Goal: Transaction & Acquisition: Purchase product/service

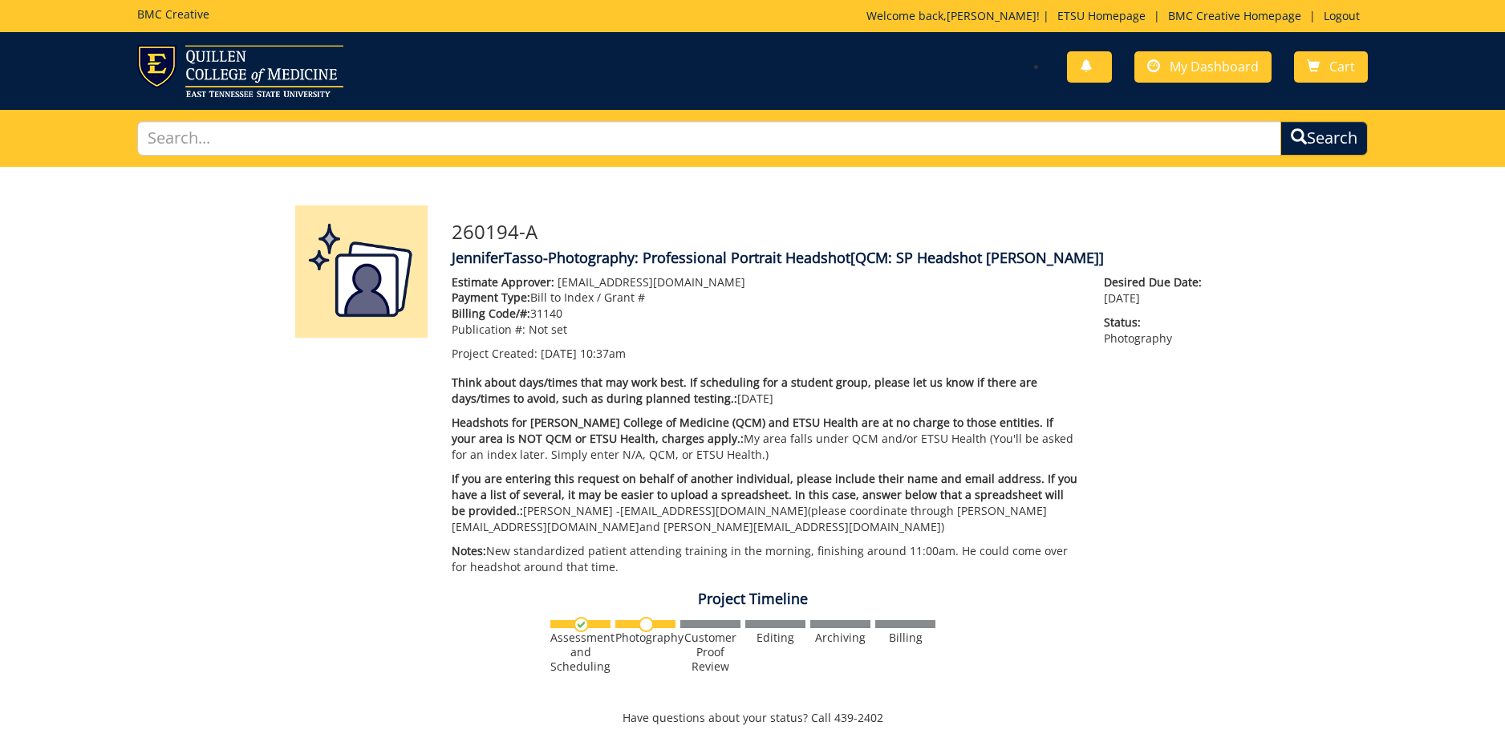
scroll to position [181, 0]
click at [1220, 68] on span "My Dashboard" at bounding box center [1214, 67] width 89 height 18
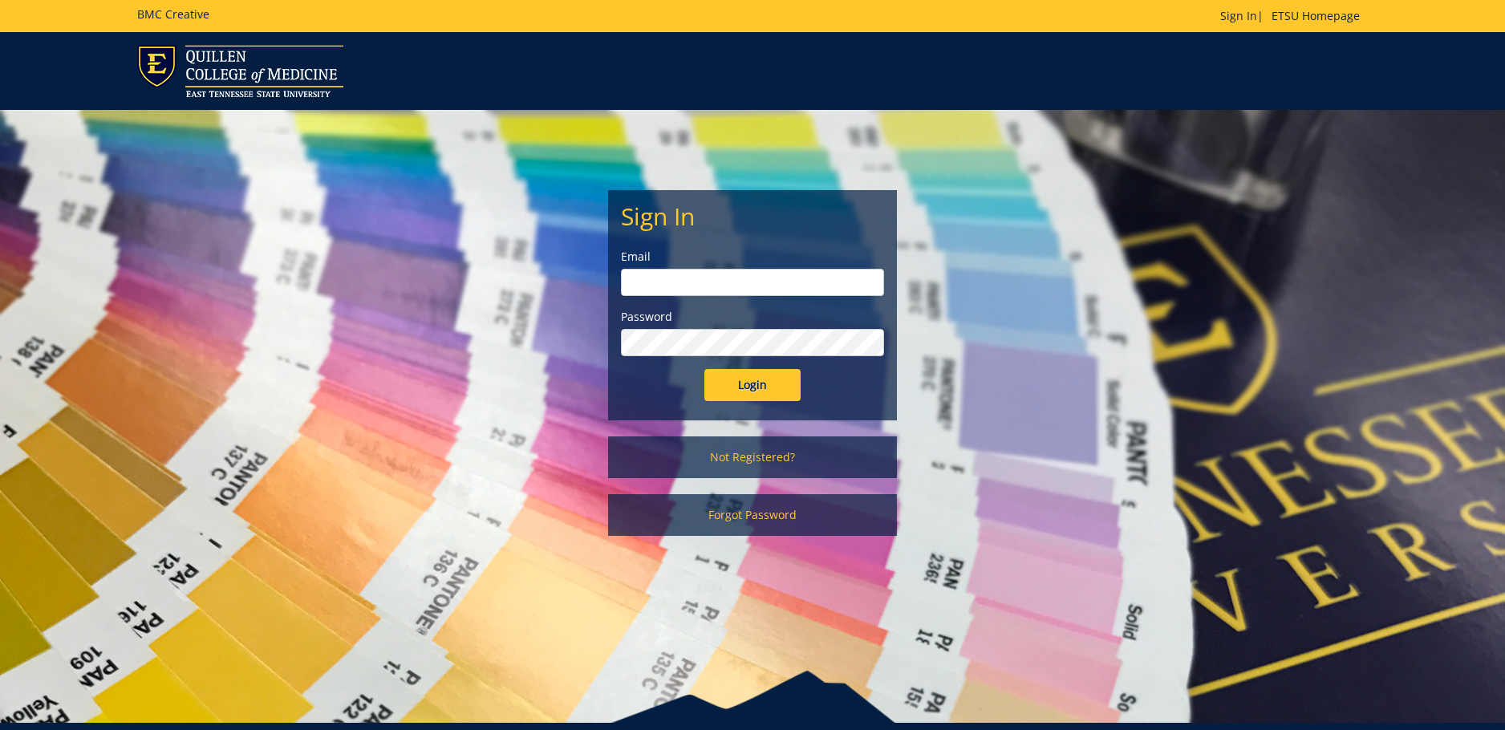
type input "tassoj@etsu.edu"
click at [772, 385] on input "Login" at bounding box center [753, 385] width 96 height 32
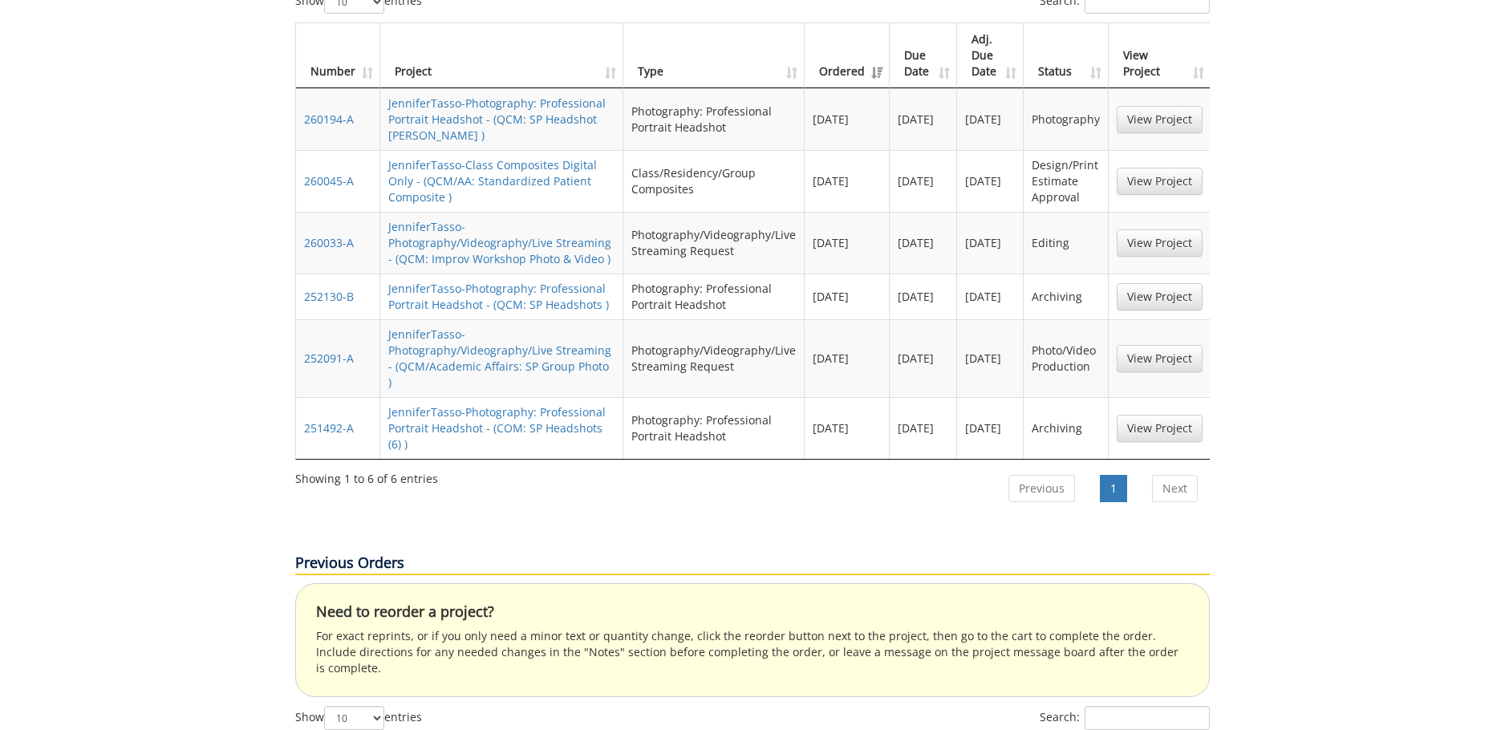
scroll to position [642, 0]
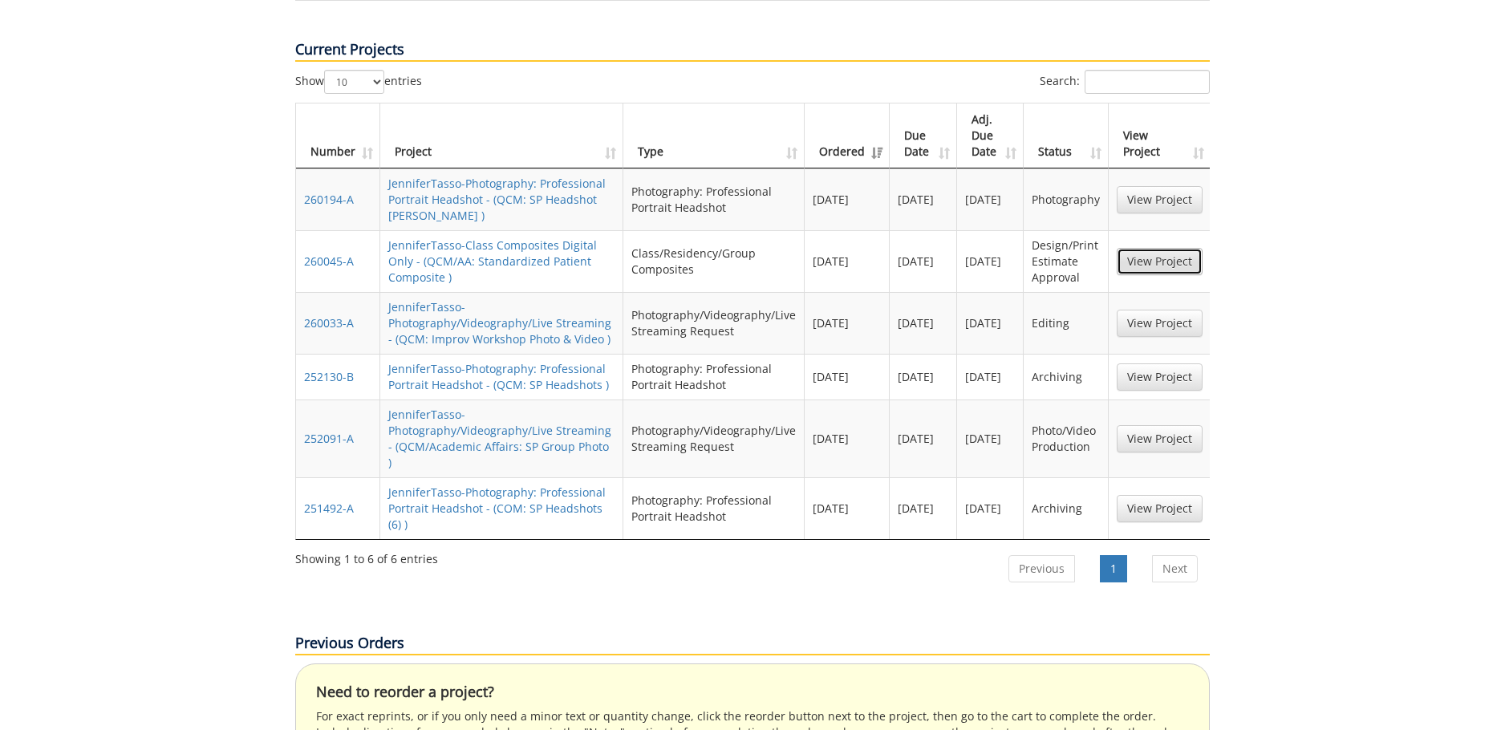
click at [1141, 248] on link "View Project" at bounding box center [1160, 261] width 86 height 27
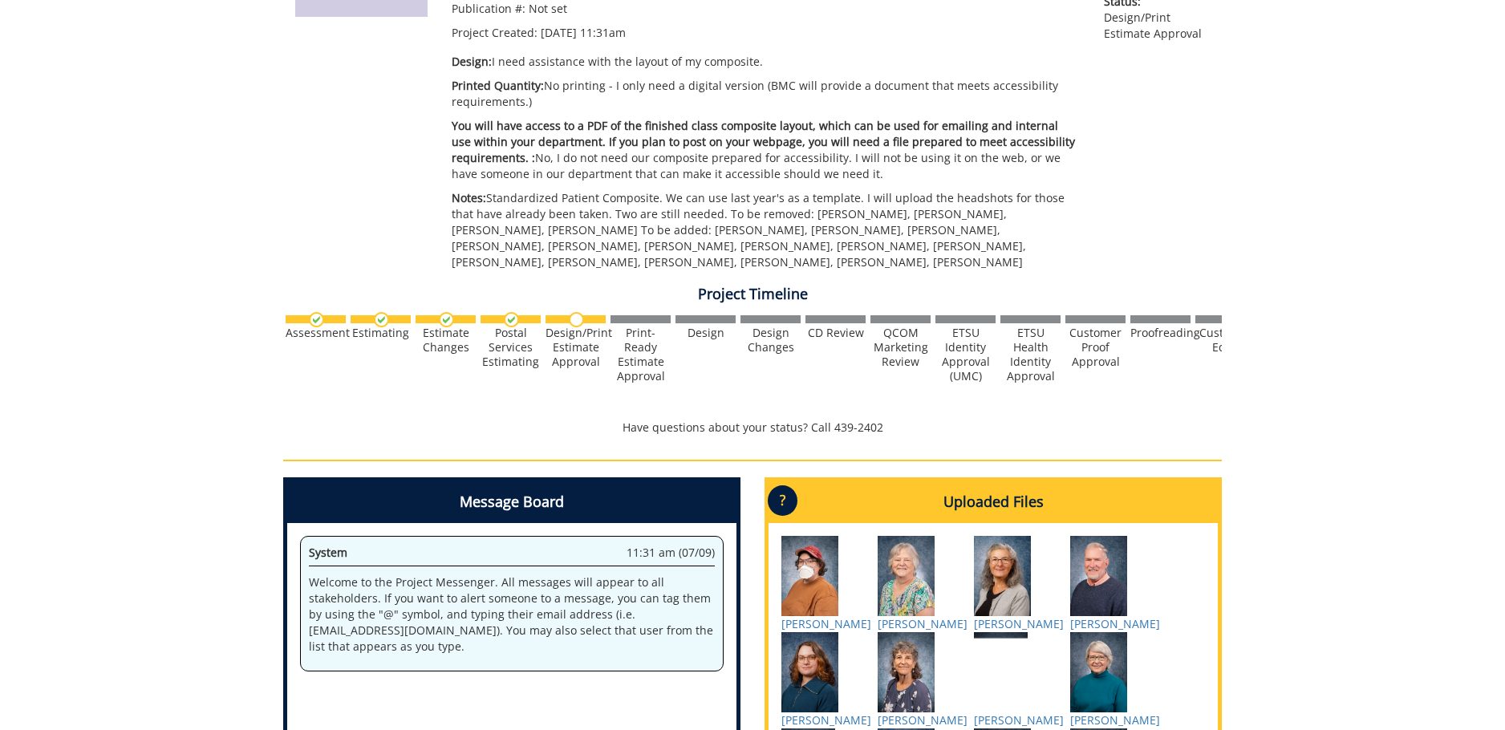
scroll to position [562, 0]
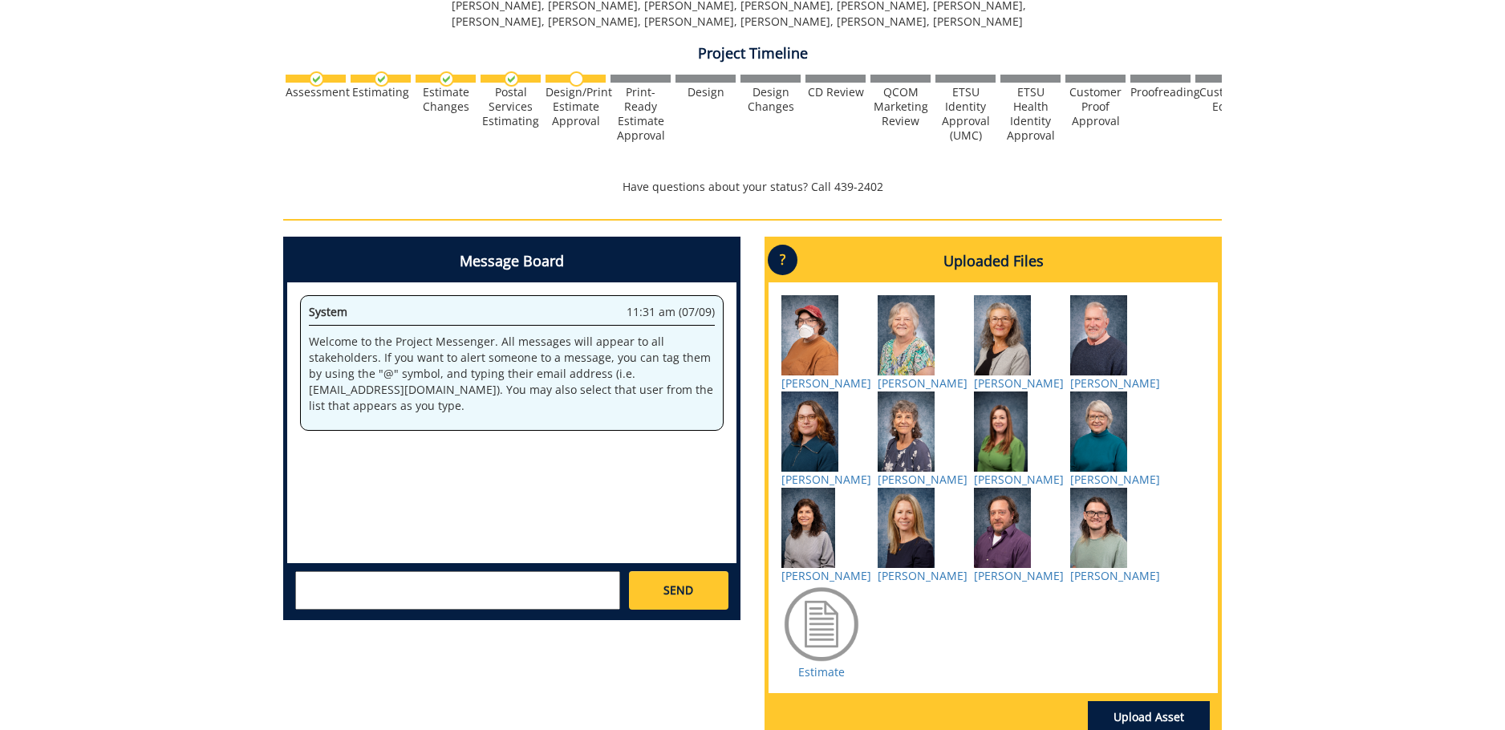
click at [576, 584] on textarea at bounding box center [457, 590] width 325 height 39
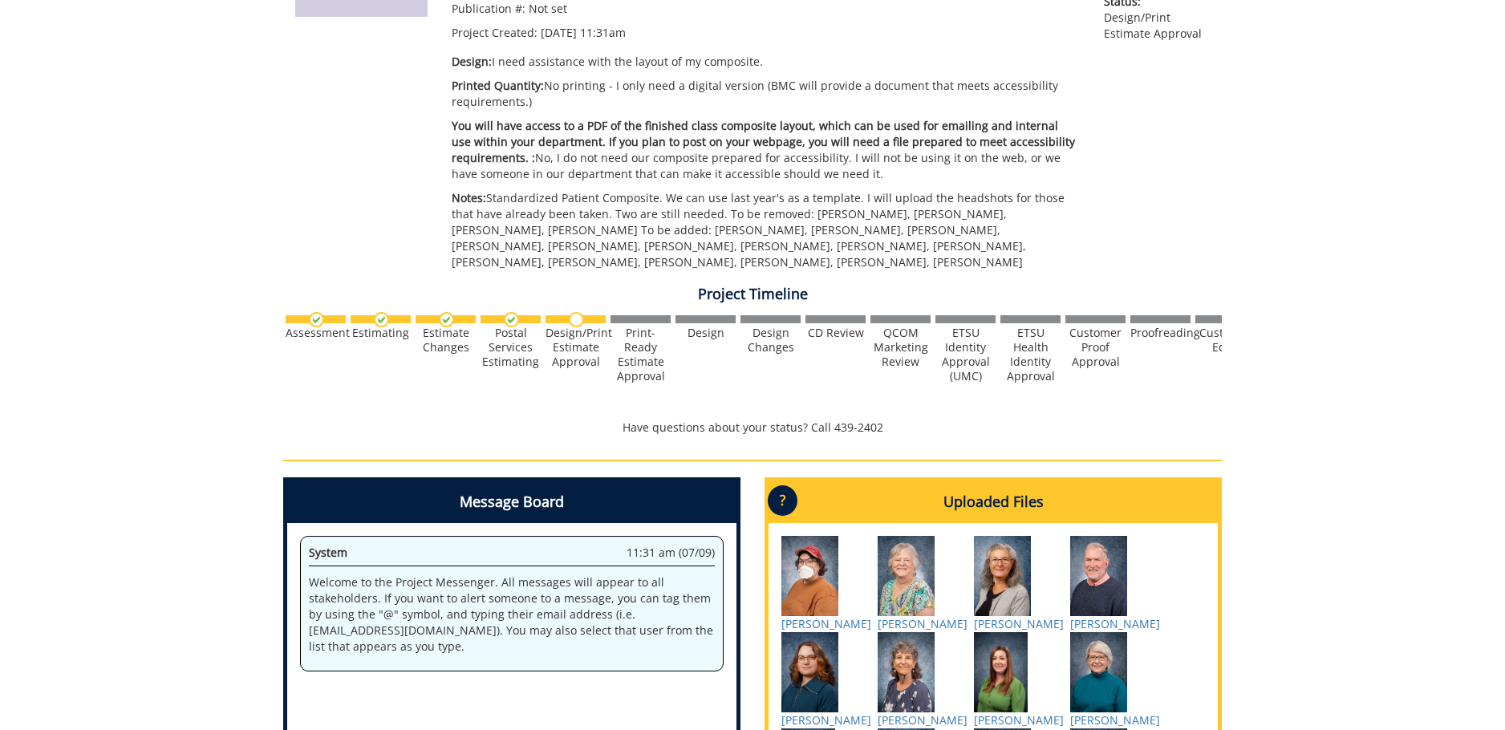
click at [703, 214] on p "Notes: Standardized Patient Composite. We can use last year's as a template. I …" at bounding box center [766, 230] width 628 height 80
drag, startPoint x: 699, startPoint y: 212, endPoint x: 1040, endPoint y: 212, distance: 341.0
click at [1040, 212] on p "Notes: Standardized Patient Composite. We can use last year's as a template. I …" at bounding box center [766, 230] width 628 height 80
copy p "To be removed: [PERSON_NAME], [PERSON_NAME], [PERSON_NAME], [PERSON_NAME]"
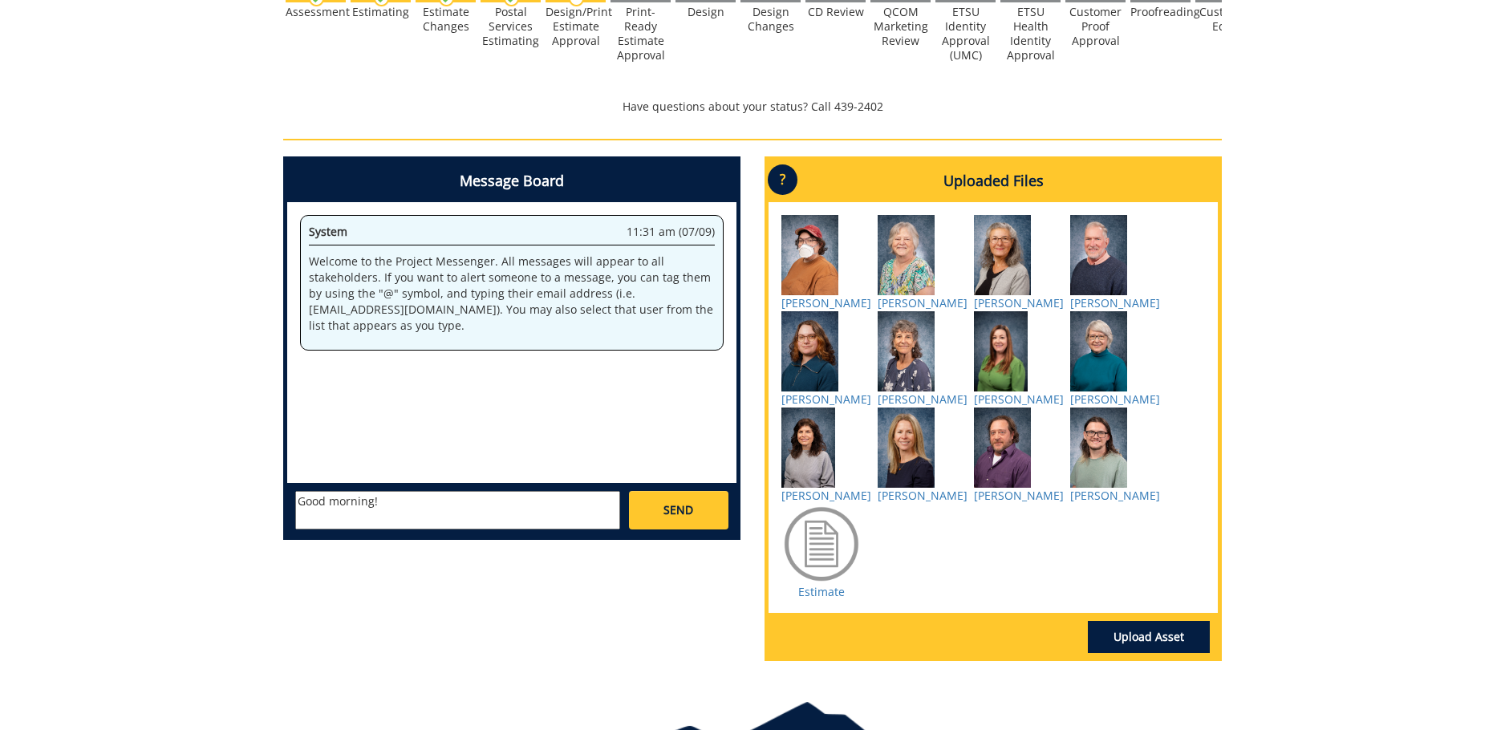
click at [397, 518] on textarea "Good morning!" at bounding box center [457, 510] width 325 height 39
paste textarea "To be removed: [PERSON_NAME], [PERSON_NAME], [PERSON_NAME], [PERSON_NAME]"
click at [406, 518] on textarea "Good morning! Some updates on who to remove/add to the 2025 SP Composite: To be…" at bounding box center [457, 510] width 325 height 39
click at [597, 504] on textarea "Good morning! Some updates on who to remove/add to the 2025 SP Composite: To be…" at bounding box center [457, 510] width 325 height 39
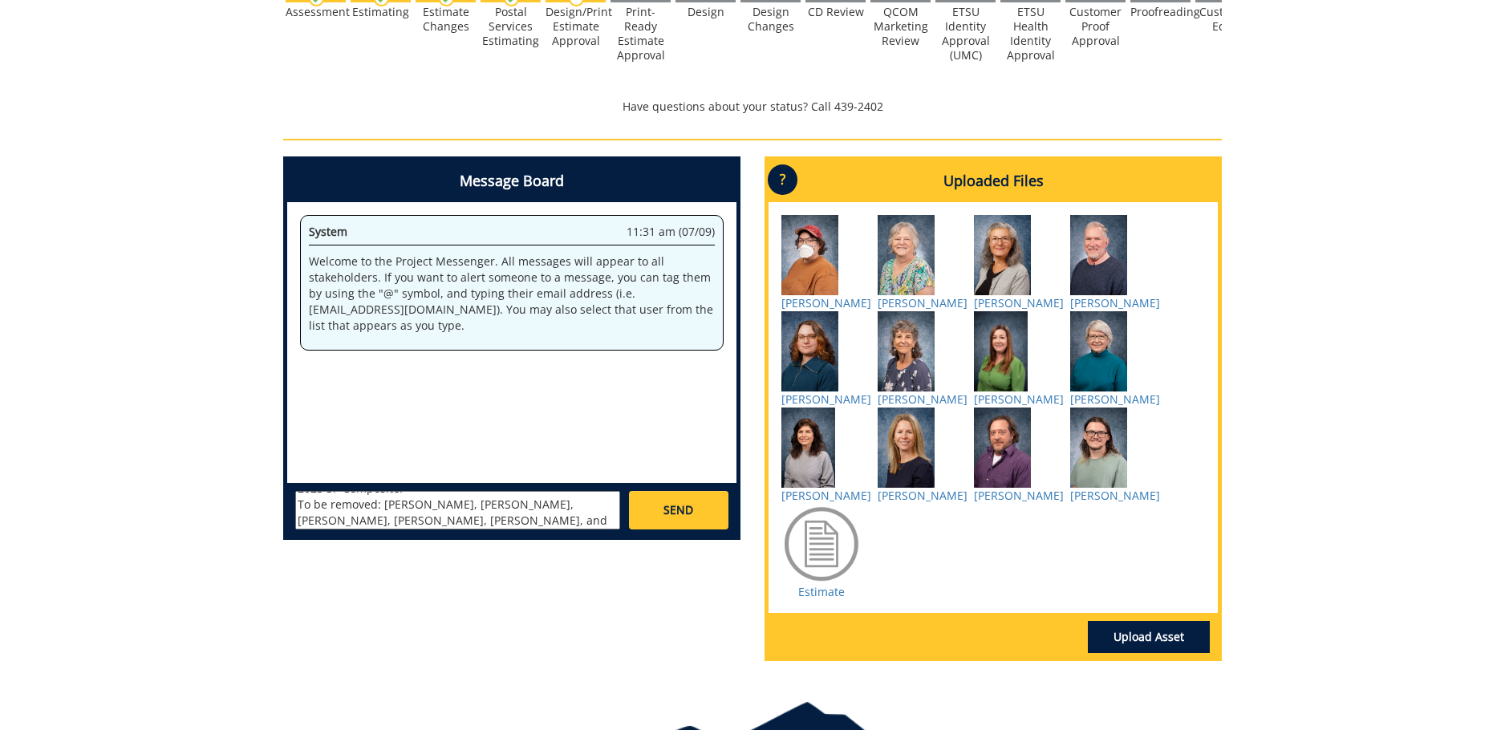
click at [584, 514] on textarea "Good morning! Some updates on who to remove/add to the 2025 SP Composite: To be…" at bounding box center [457, 510] width 325 height 39
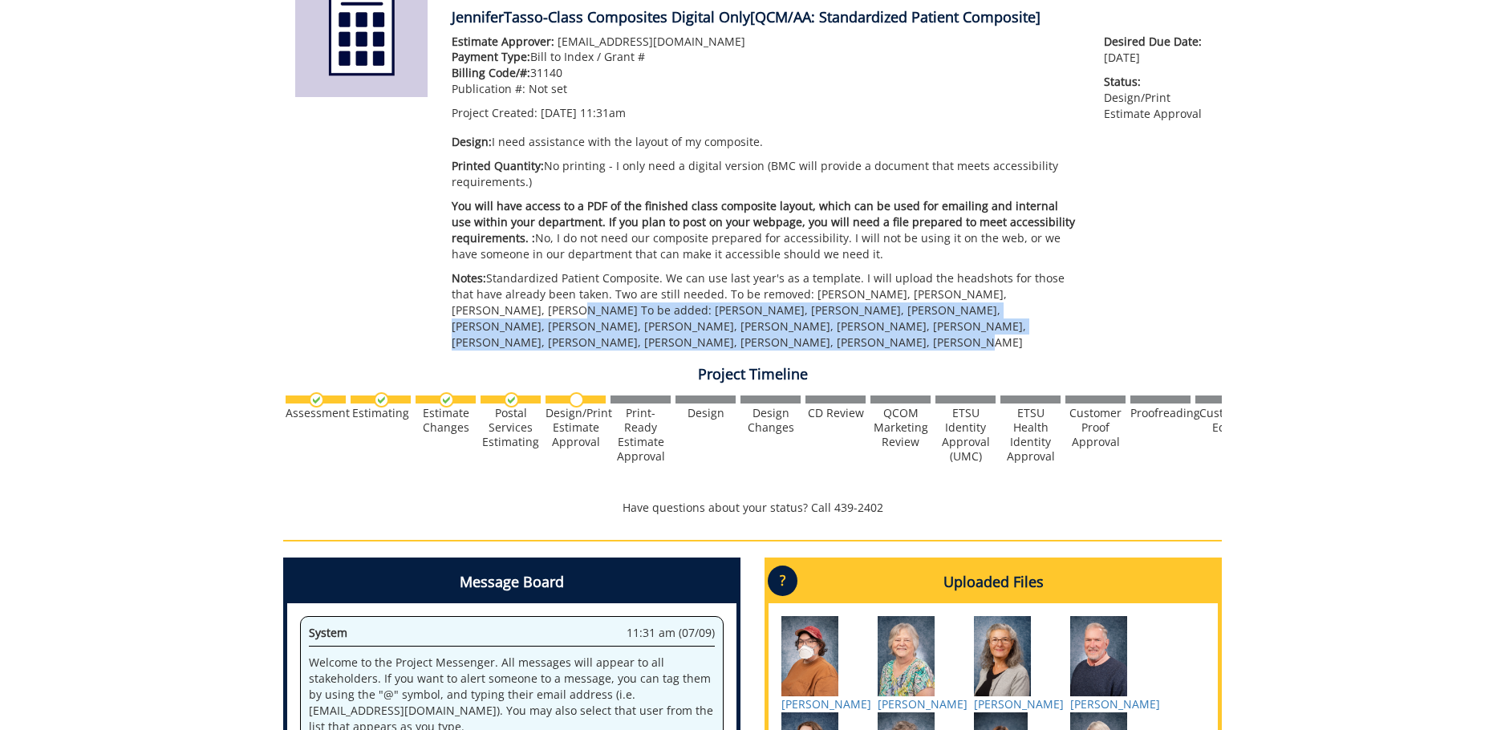
drag, startPoint x: 1040, startPoint y: 293, endPoint x: 1061, endPoint y: 336, distance: 48.1
click at [1061, 336] on p "Notes: Standardized Patient Composite. We can use last year's as a template. I …" at bounding box center [766, 310] width 628 height 80
copy p "To be added: Artie Colvett, Diane Cook, Victoria Deering, John Edwards, Alex Ge…"
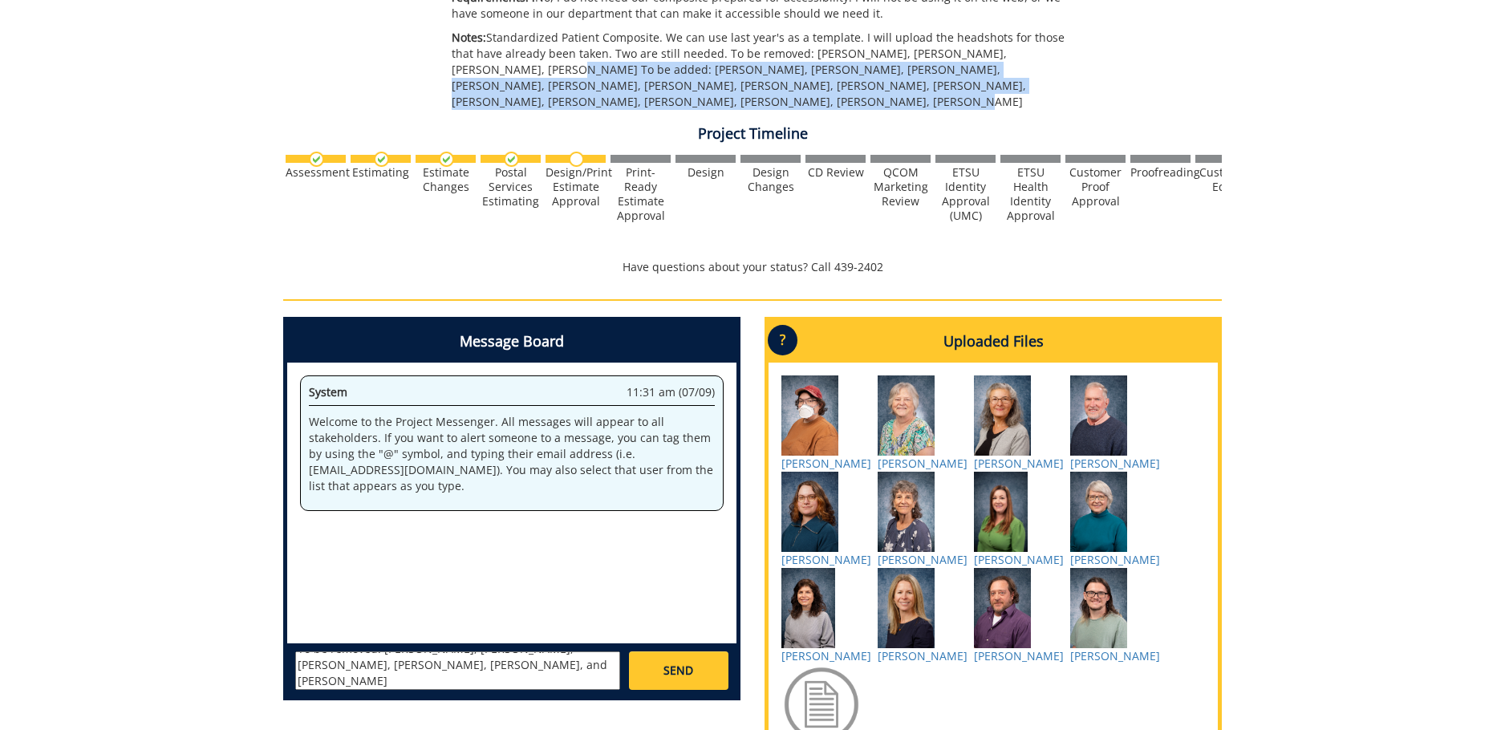
scroll to position [562, 0]
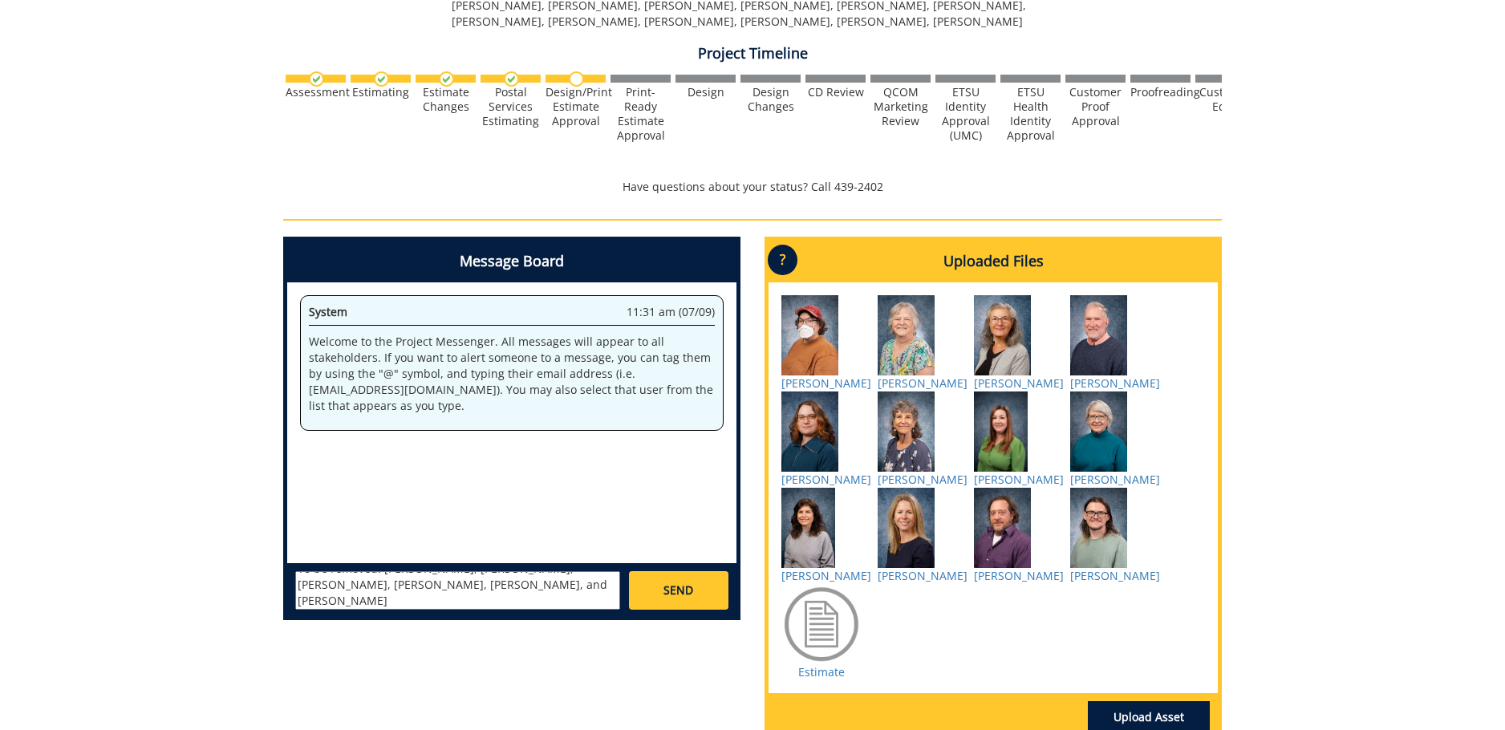
click at [437, 598] on textarea "Good morning! Some updates on who to remove/add to the 2025 SP Composite: To be…" at bounding box center [457, 590] width 325 height 39
paste textarea "To be added: Artie Colvett, Diane Cook, Victoria Deering, John Edwards, Alex Ge…"
drag, startPoint x: 381, startPoint y: 595, endPoint x: 319, endPoint y: 587, distance: 62.4
click at [289, 576] on div "Good morning! Some updates on who to remove/add to the 2025 SP Composite: To be…" at bounding box center [511, 589] width 449 height 53
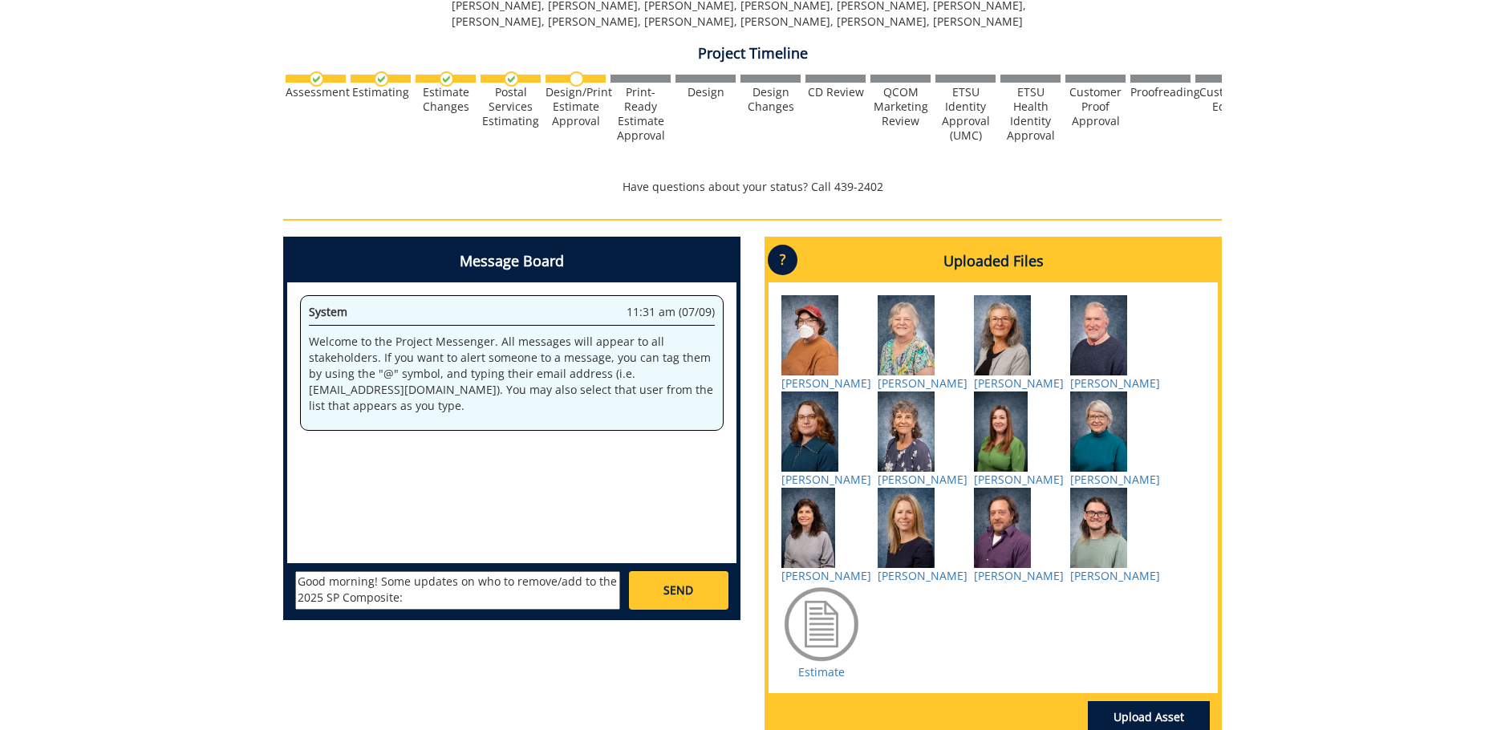
click at [420, 585] on textarea "Good morning! Some updates on who to remove/add to the 2025 SP Composite: To be…" at bounding box center [457, 590] width 325 height 39
click at [474, 586] on textarea "Good morning! Some updates on who to remove/add to the 2025 SP Composite: To be…" at bounding box center [457, 590] width 325 height 39
drag, startPoint x: 380, startPoint y: 599, endPoint x: 309, endPoint y: 584, distance: 72.1
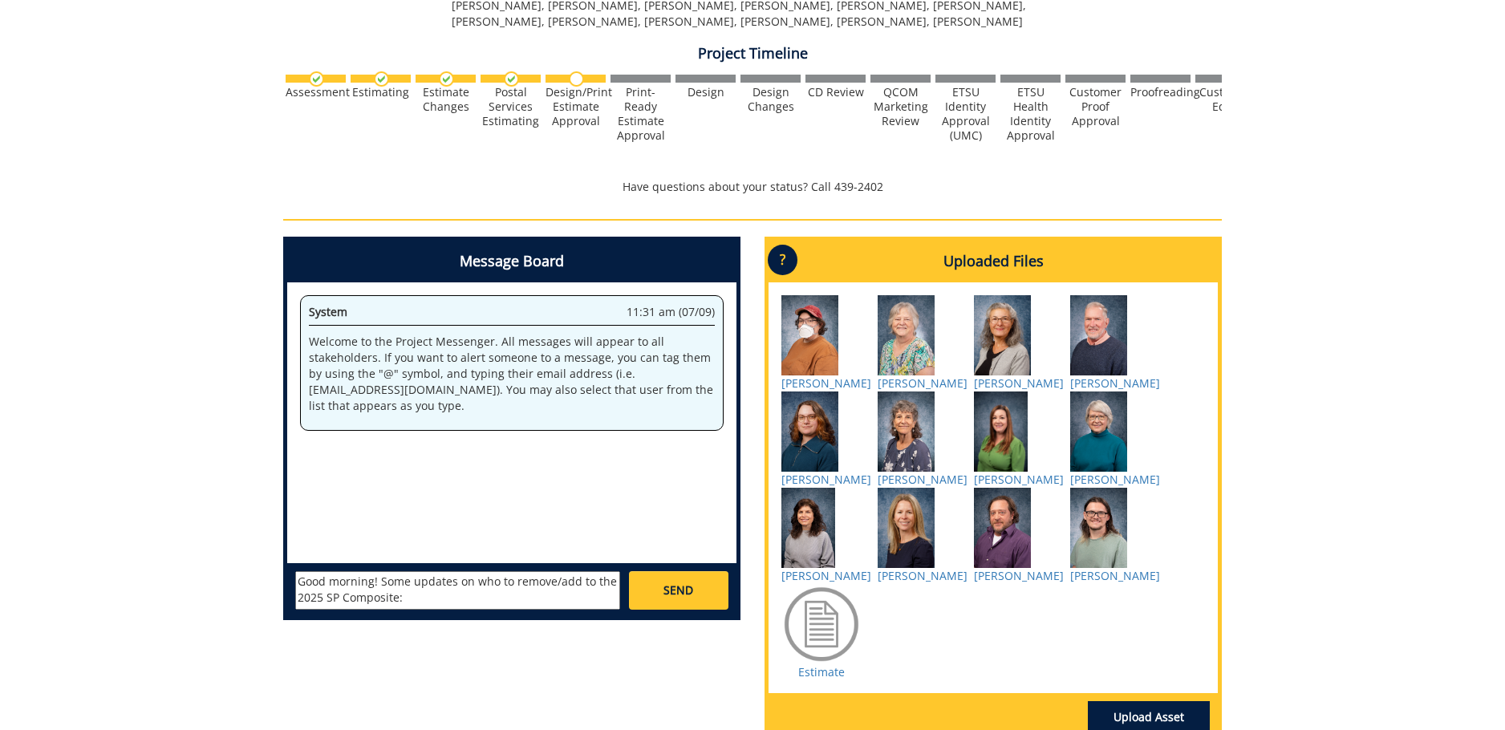
click at [309, 584] on textarea "Good morning! Some updates on who to remove/add to the 2025 SP Composite: To be…" at bounding box center [457, 590] width 325 height 39
drag, startPoint x: 316, startPoint y: 600, endPoint x: 297, endPoint y: 600, distance: 19.3
click at [315, 600] on textarea "Good morning! Some updates on who to remove/add to the 2025 SP Composite: To be…" at bounding box center [457, 590] width 325 height 39
click at [300, 599] on textarea "Good morning! Some updates on who to remove/add to the 2025 SP Composite: To be…" at bounding box center [457, 590] width 325 height 39
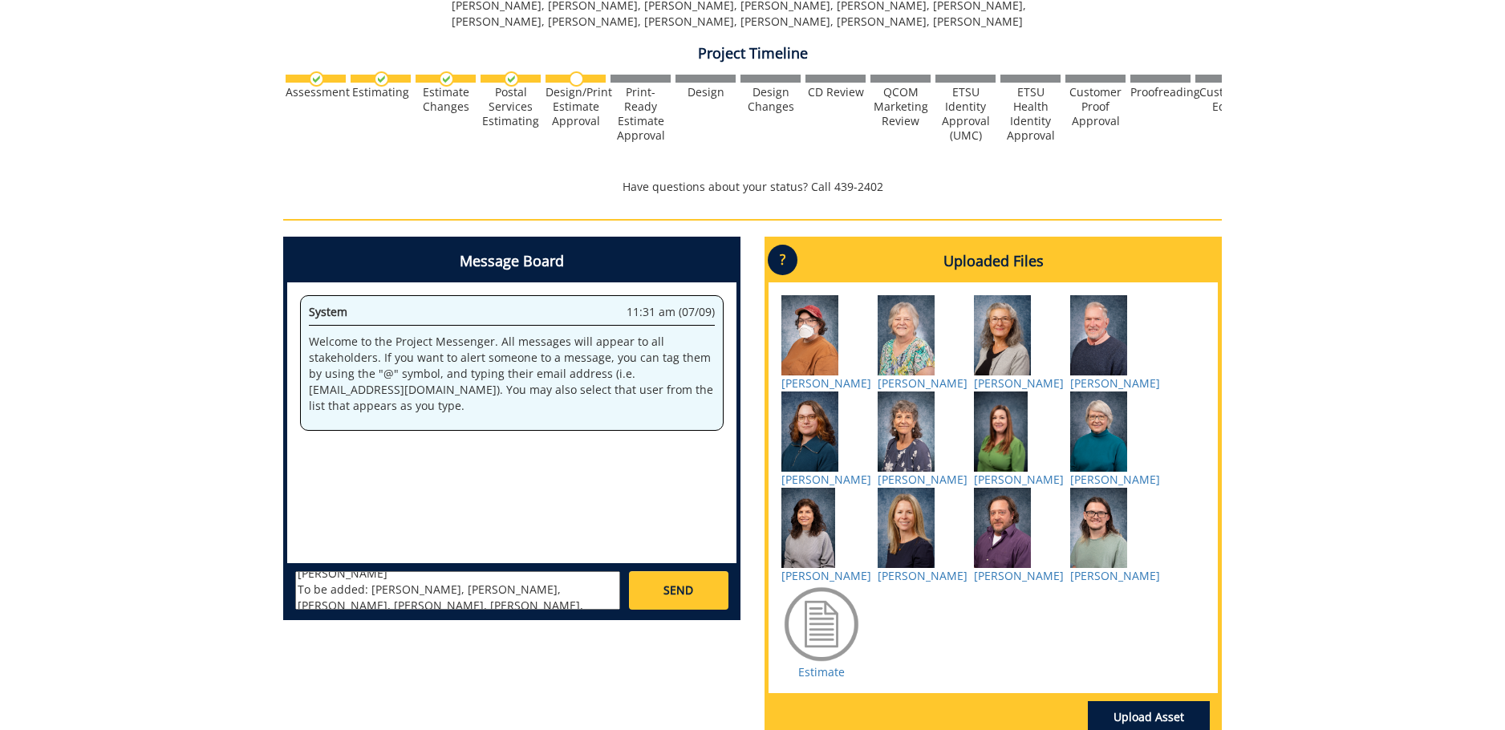
scroll to position [111, 0]
drag, startPoint x: 298, startPoint y: 596, endPoint x: 319, endPoint y: 593, distance: 21.1
click at [319, 593] on textarea "Good morning! Some updates on who to remove/add to the 2025 SP Composite: To be…" at bounding box center [457, 590] width 325 height 39
click at [392, 579] on textarea "Good morning! Some updates on who to remove/add to the 2025 SP Composite: To be…" at bounding box center [457, 590] width 325 height 39
click at [395, 584] on textarea "Good morning! Some updates on who to remove/add to the 2025 SP Composite: To be…" at bounding box center [457, 590] width 325 height 39
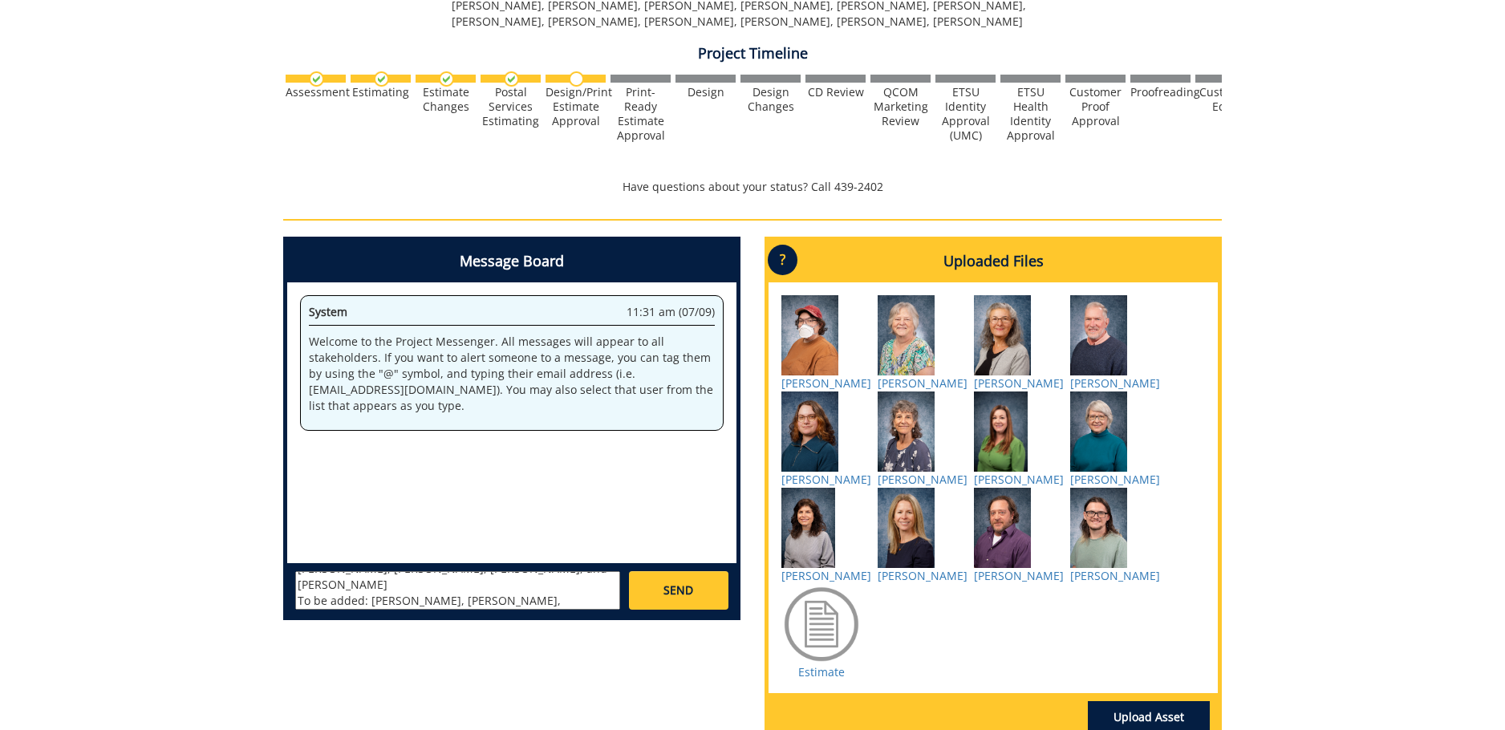
scroll to position [77, 0]
click at [506, 584] on textarea "Good morning! Some updates on who to remove/add to the 2025 SP Composite: To be…" at bounding box center [457, 590] width 325 height 39
click at [576, 599] on textarea "Good morning! Some updates on who to remove/add to the 2025 SP Composite: To be…" at bounding box center [457, 590] width 325 height 39
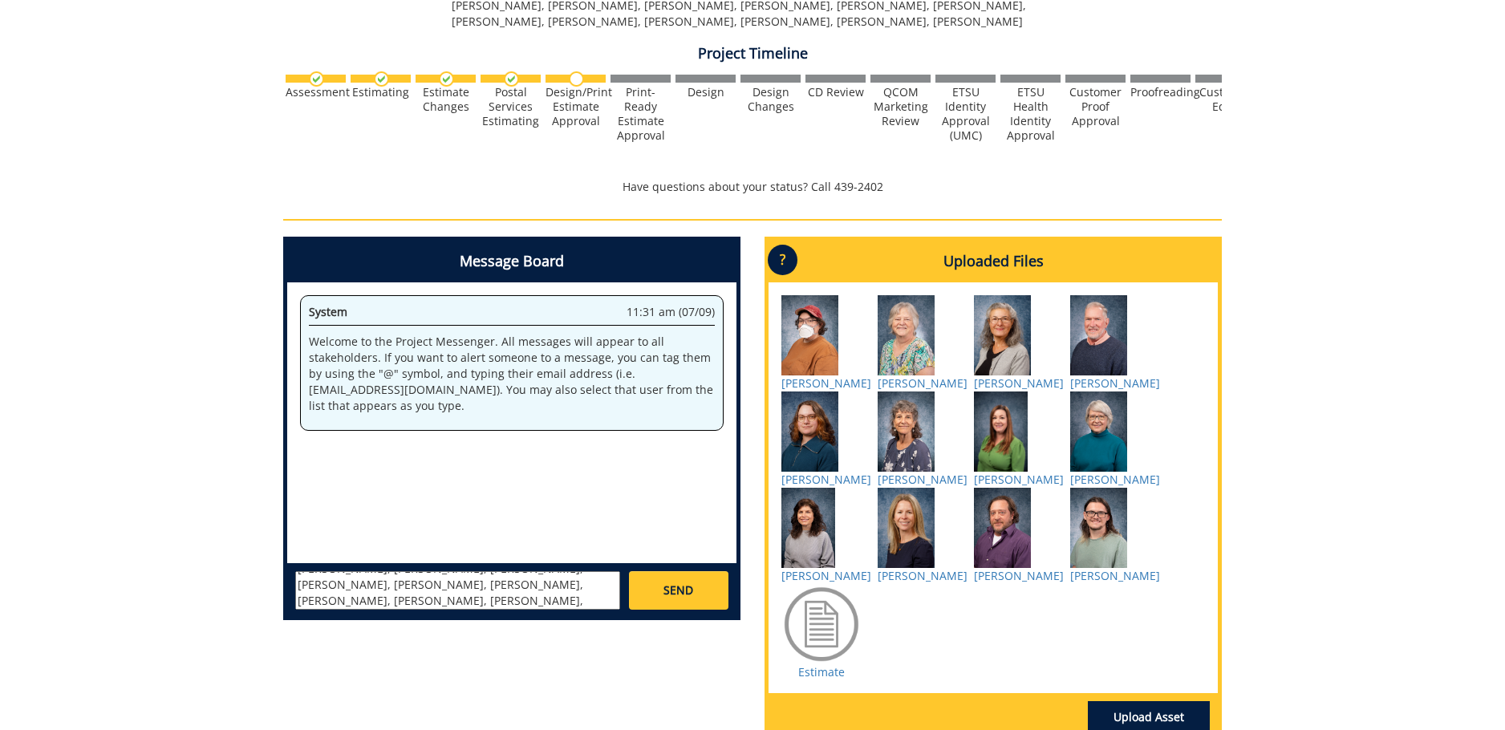
type textarea "Good morning! Some updates on who to remove/add to the 2025 SP Composite: To be…"
click at [682, 591] on span "SEND" at bounding box center [679, 591] width 30 height 16
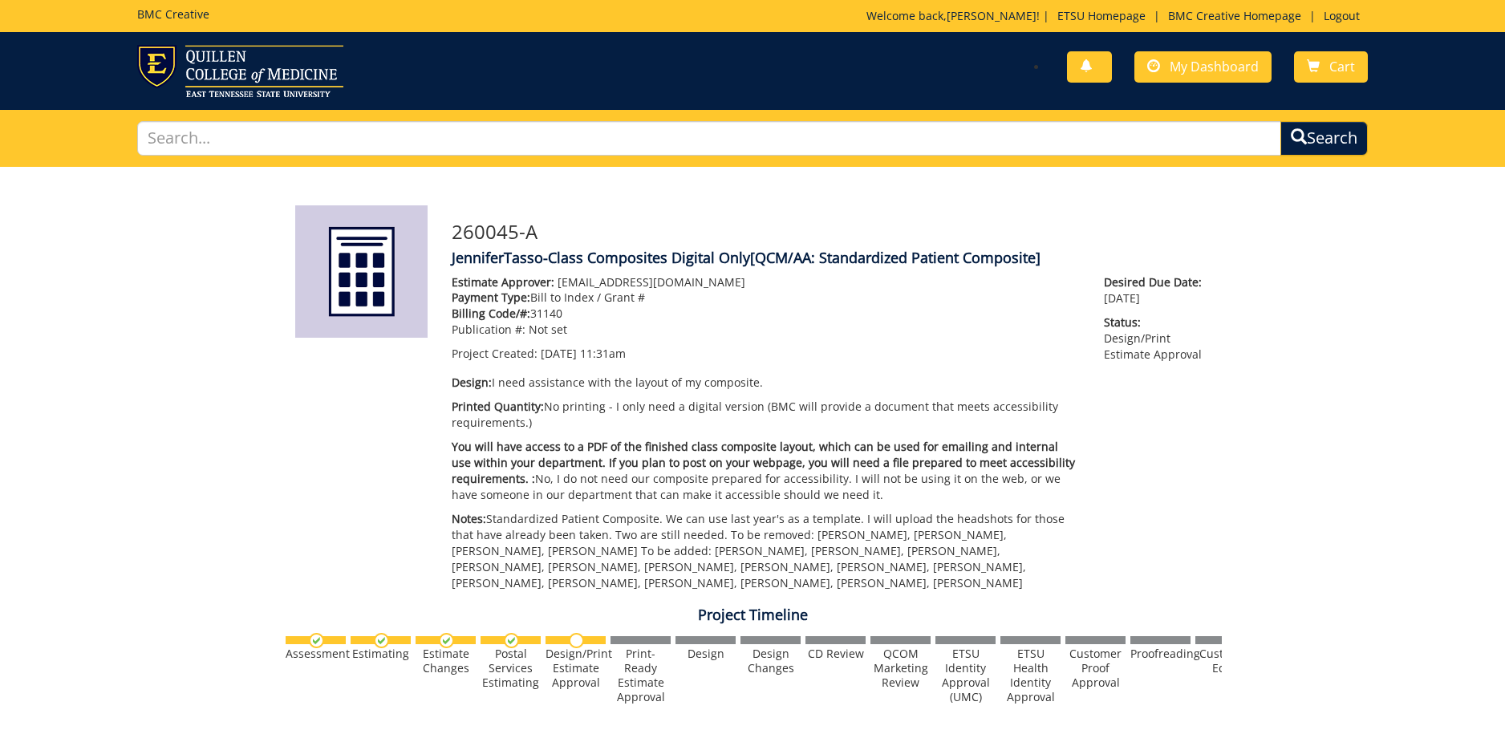
scroll to position [11905, 0]
click at [1214, 60] on span "My Dashboard" at bounding box center [1214, 67] width 89 height 18
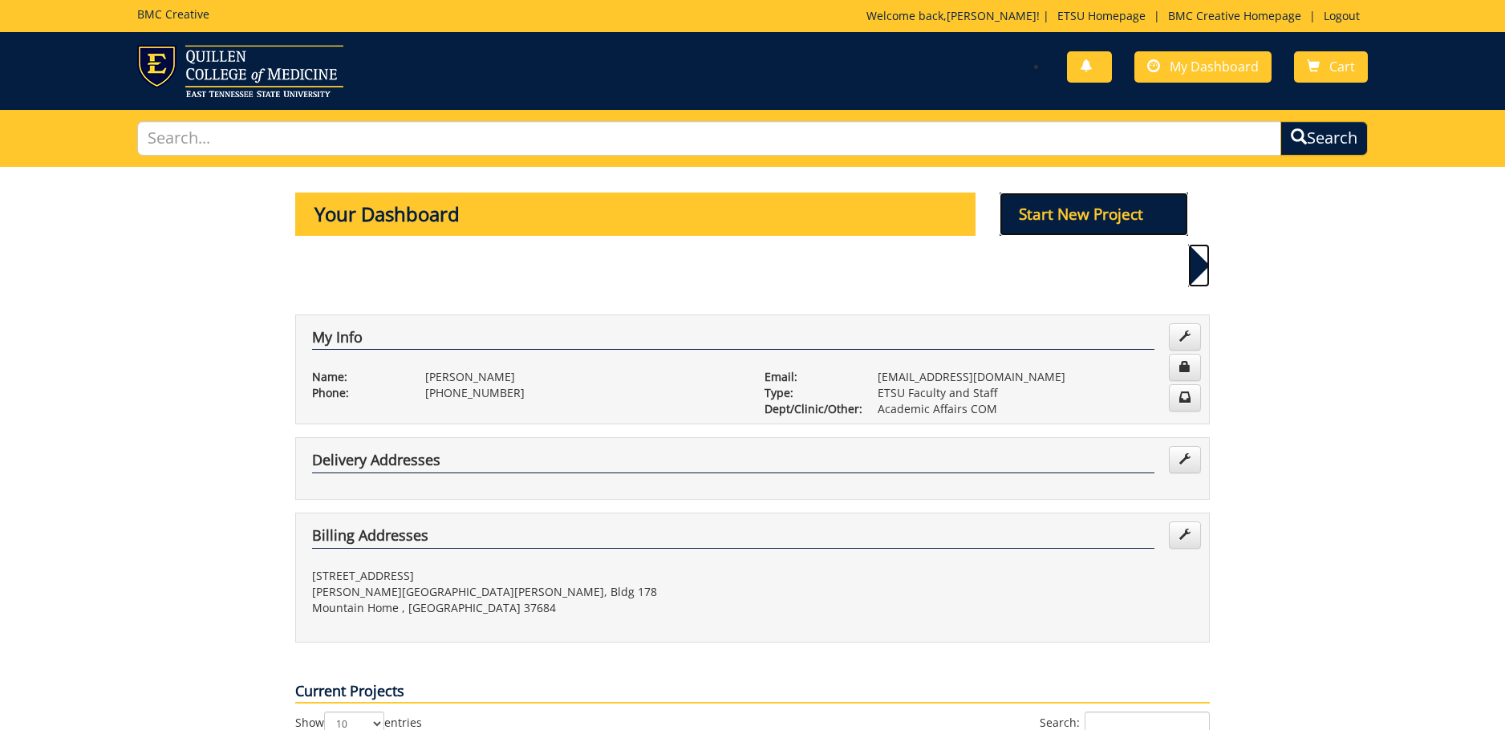
click at [1051, 229] on p "Start New Project" at bounding box center [1094, 214] width 189 height 43
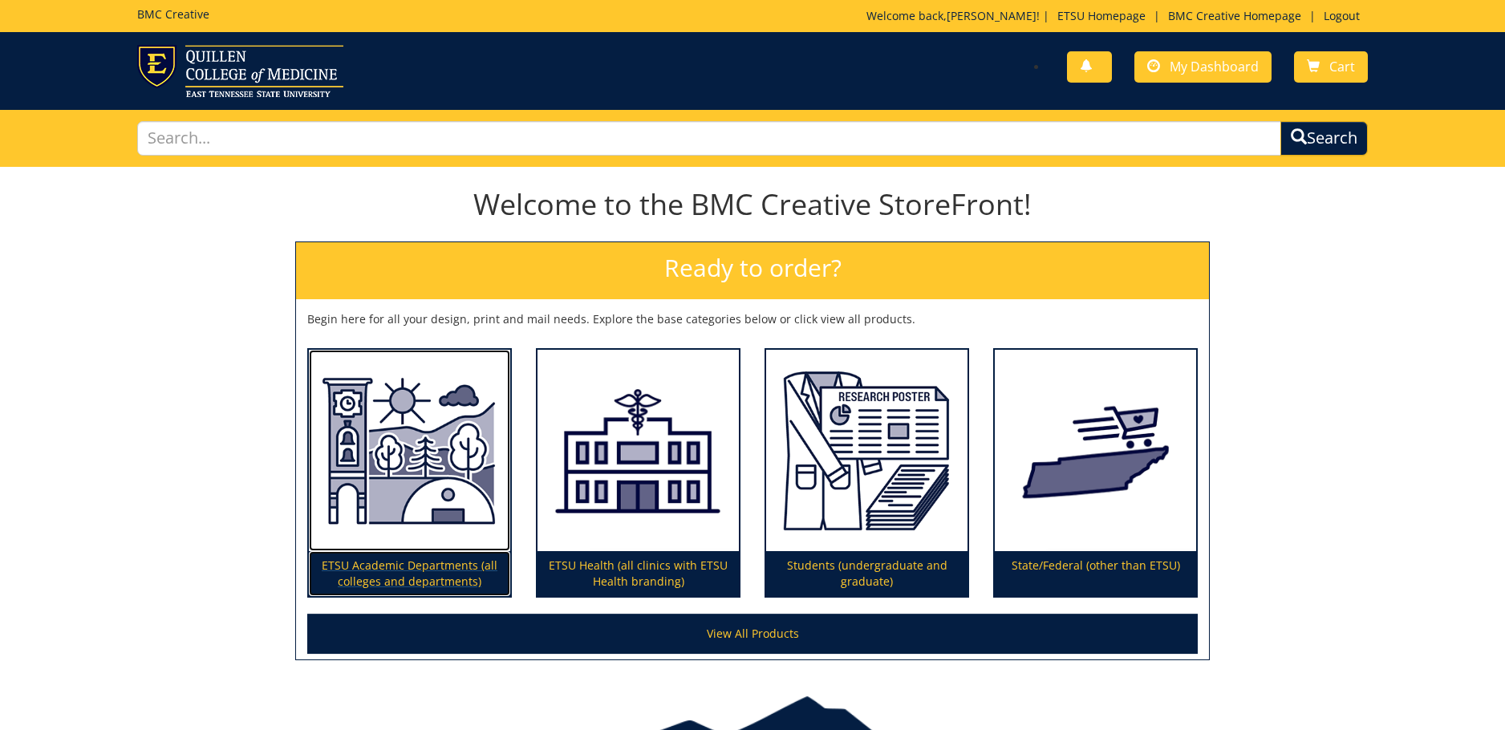
click at [380, 458] on img at bounding box center [409, 451] width 201 height 202
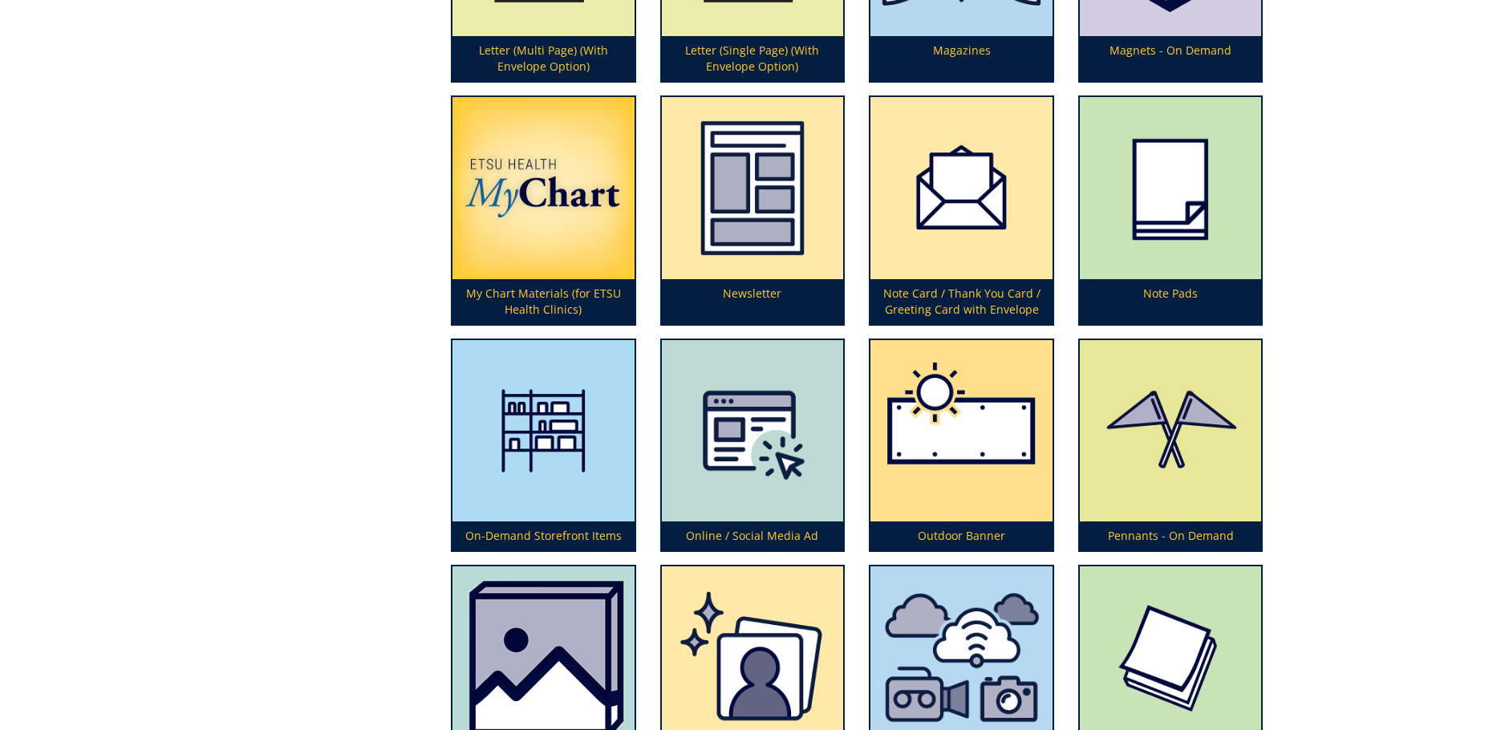
scroll to position [3771, 0]
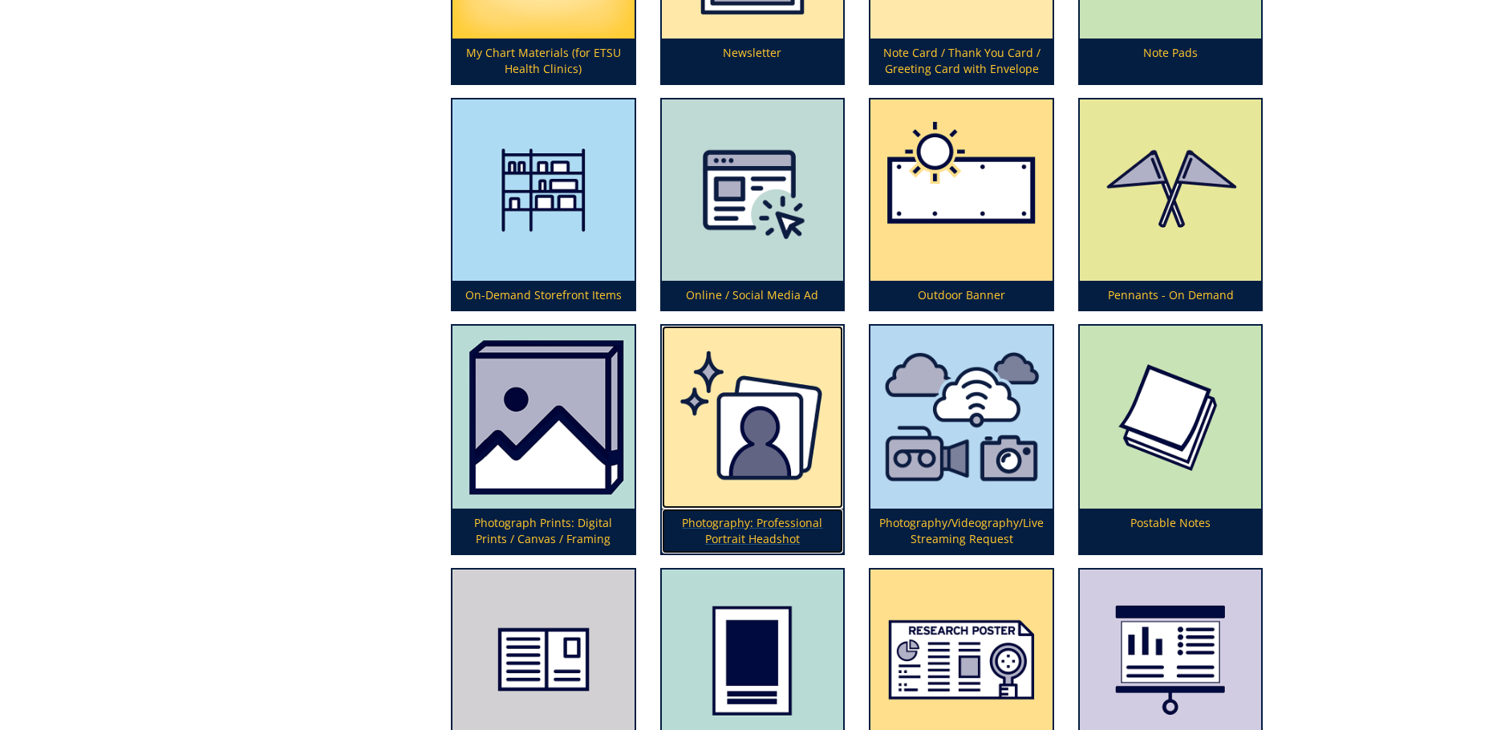
click at [820, 453] on img at bounding box center [753, 417] width 182 height 183
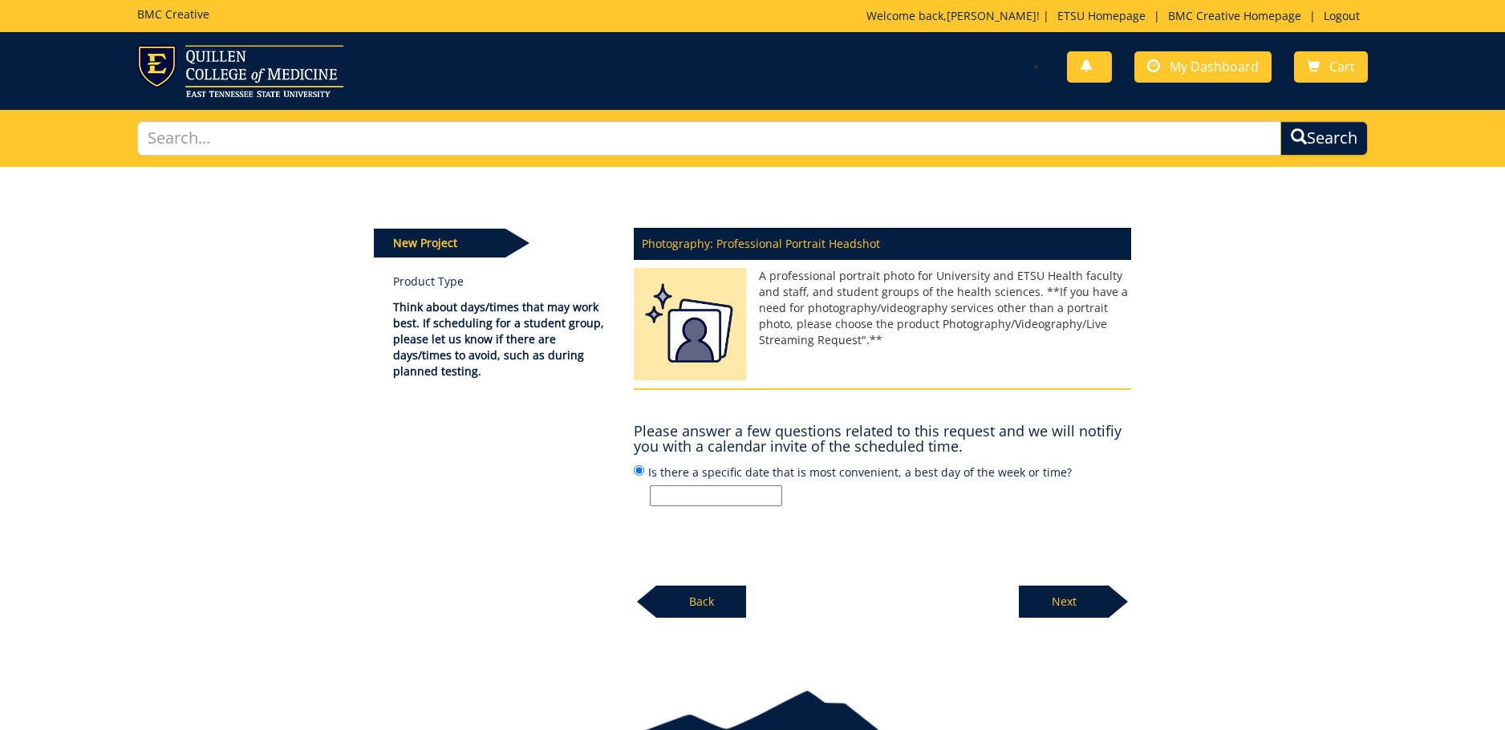
click at [748, 497] on input "Is there a specific date that is most convenient, a best day of the week or tim…" at bounding box center [716, 495] width 132 height 21
type input "[DATE]"
click at [1073, 609] on p "Next" at bounding box center [1064, 602] width 90 height 32
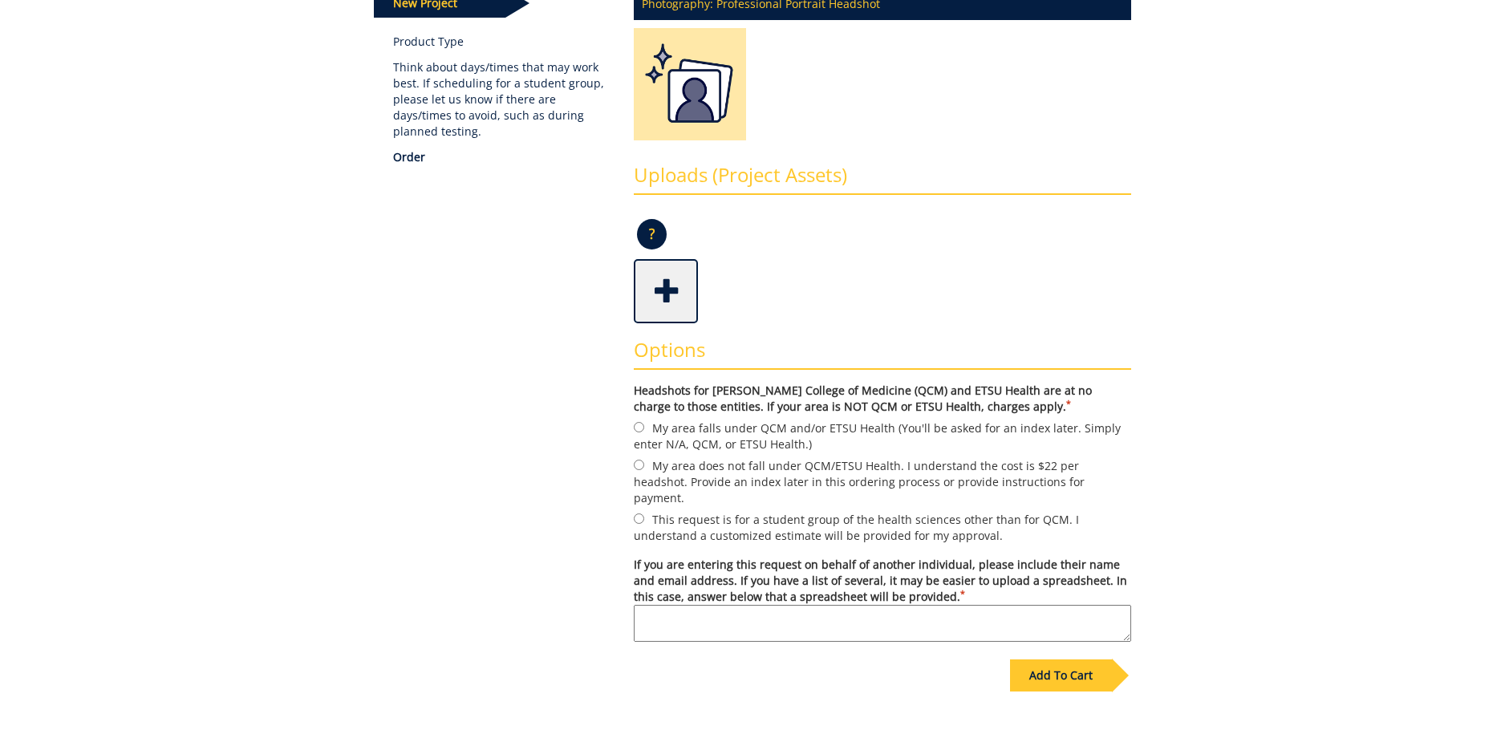
scroll to position [321, 0]
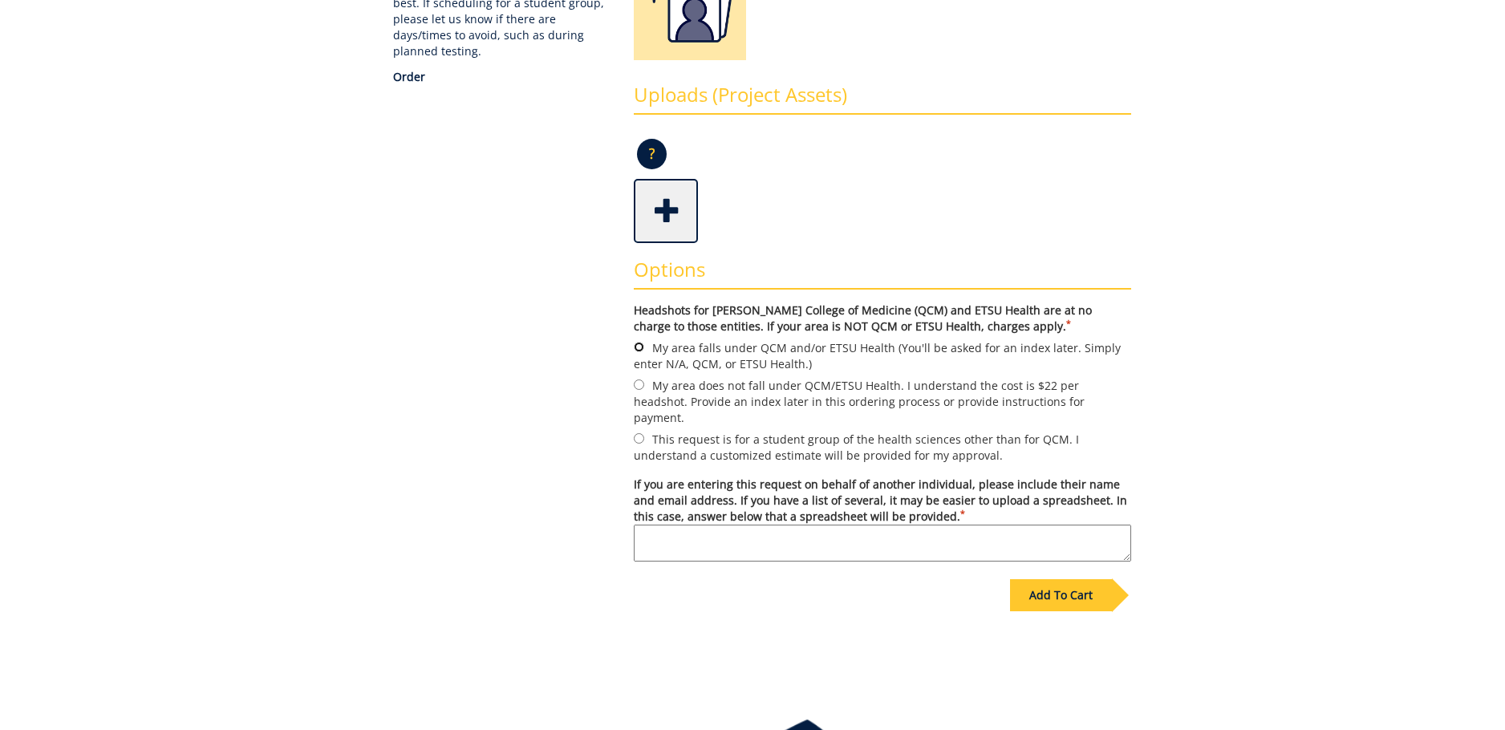
click at [644, 345] on input "My area falls under QCM and/or ETSU Health (You'll be asked for an index later.…" at bounding box center [639, 347] width 10 height 10
radio input "true"
click at [793, 529] on textarea "If you are entering this request on behalf of another individual, please includ…" at bounding box center [882, 543] width 497 height 37
type textarea "3 new SPs attending orientation training: [PERSON_NAME], [PERSON_NAME], [PERSON…"
click at [1063, 589] on div "Add To Cart" at bounding box center [1061, 595] width 102 height 32
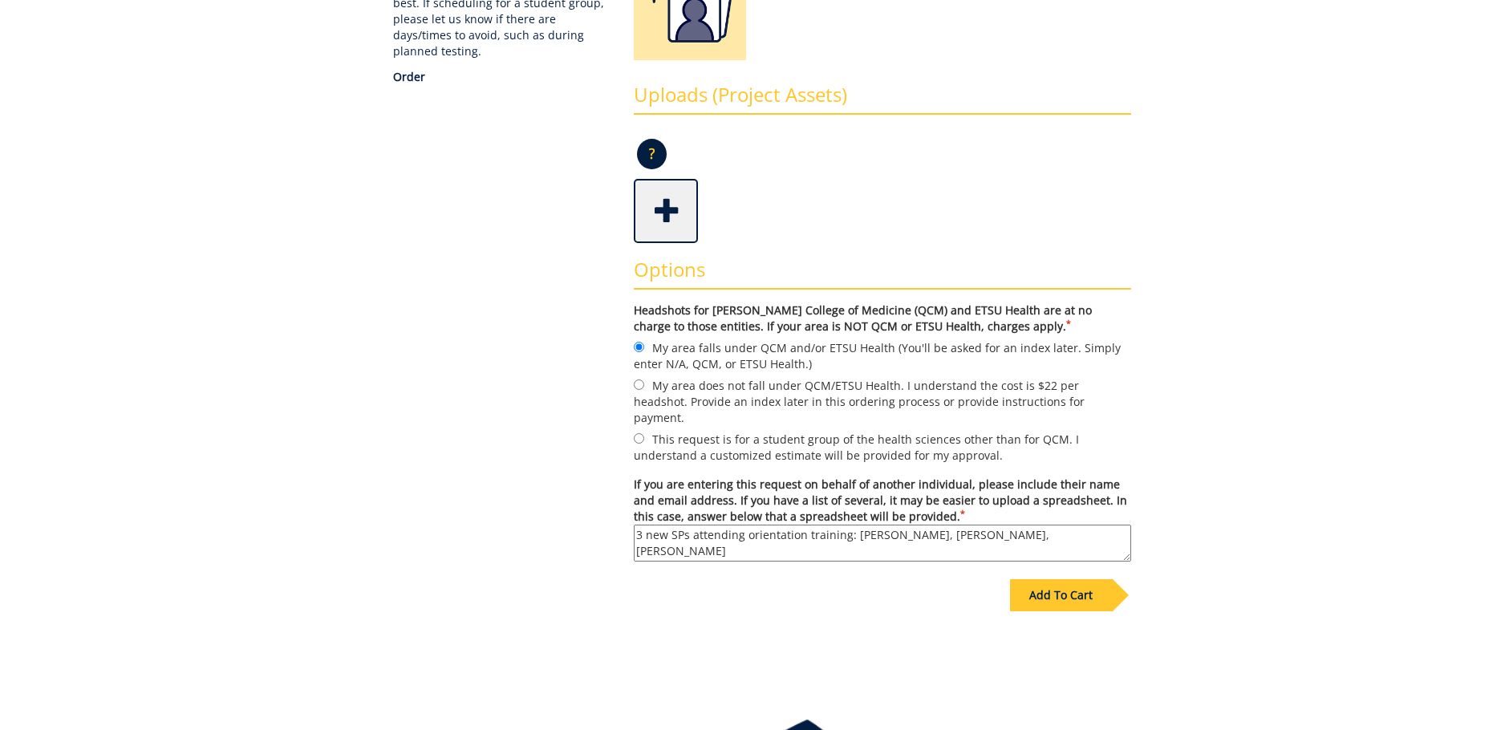
scroll to position [88, 0]
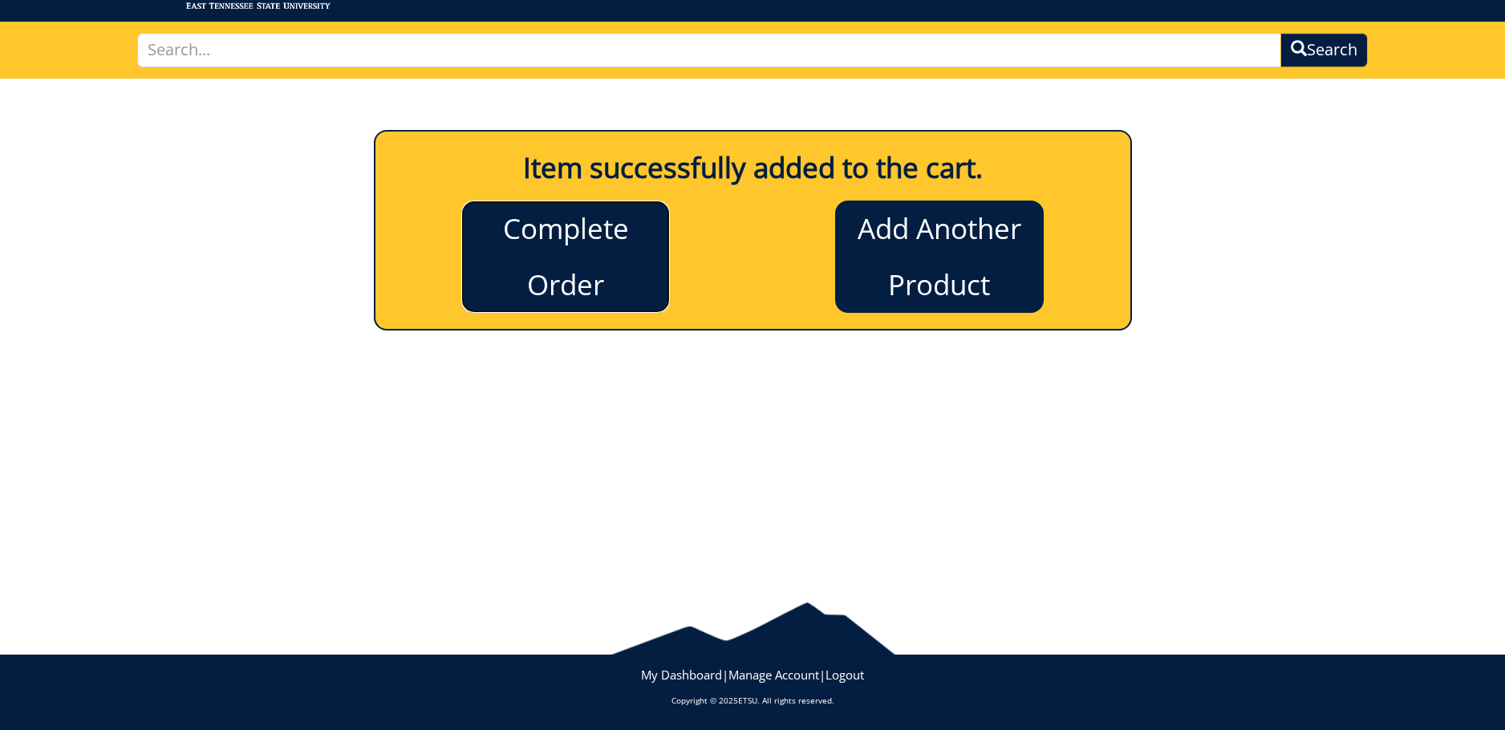
click at [613, 255] on link "Complete Order" at bounding box center [565, 257] width 209 height 112
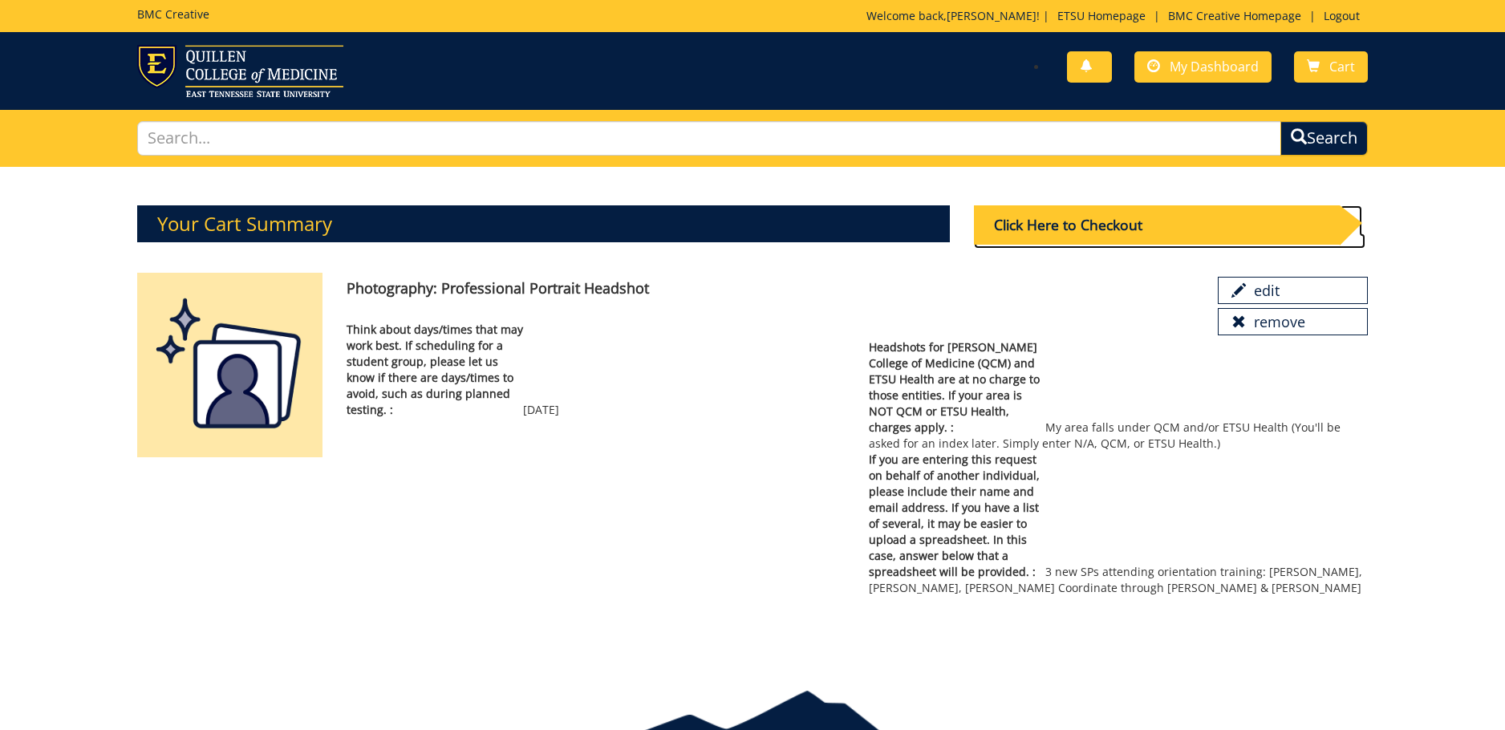
click at [1121, 218] on div "Click Here to Checkout" at bounding box center [1157, 224] width 366 height 39
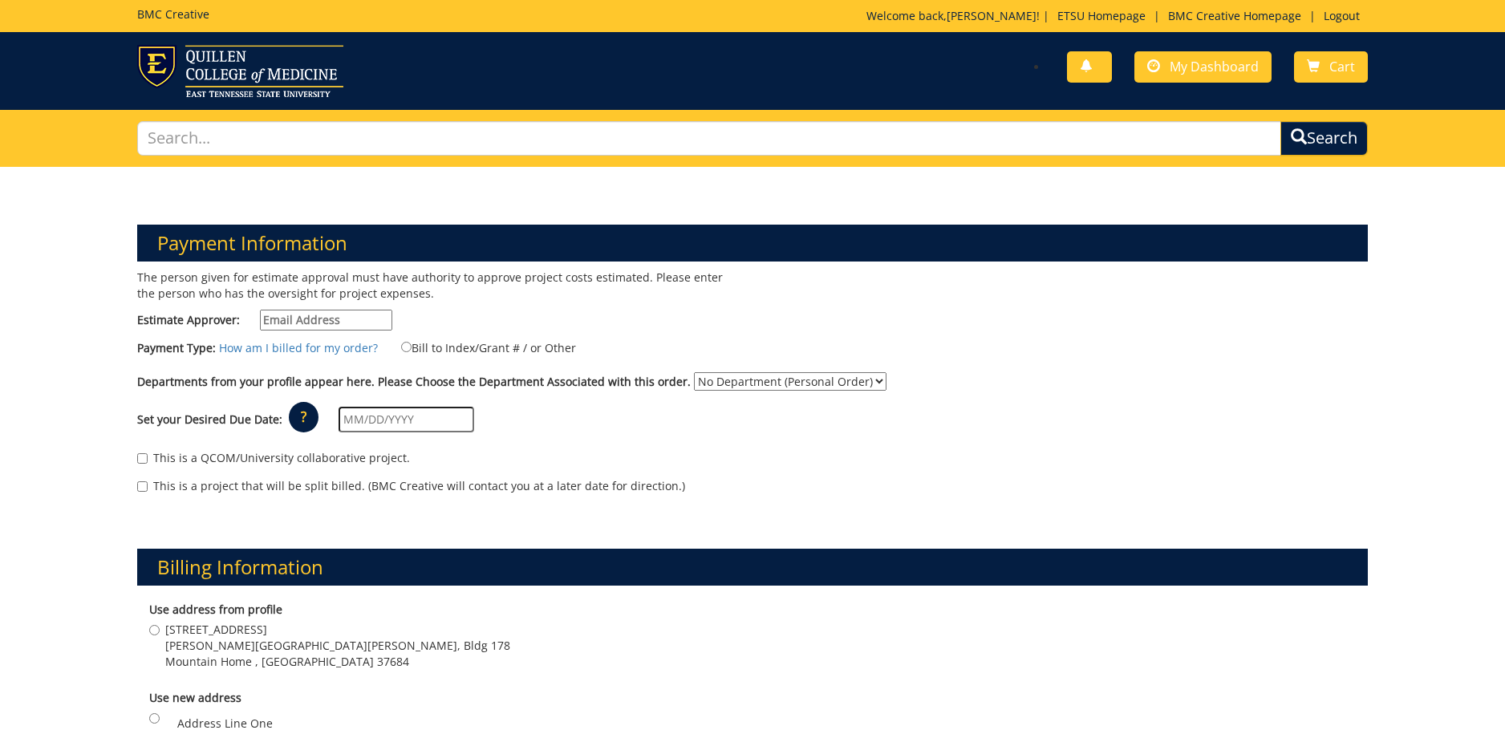
click at [338, 319] on input "Estimate Approver:" at bounding box center [326, 320] width 132 height 21
type input "[EMAIL_ADDRESS][DOMAIN_NAME]"
click at [401, 343] on input "Bill to Index/Grant # / or Other" at bounding box center [406, 347] width 10 height 10
radio input "true"
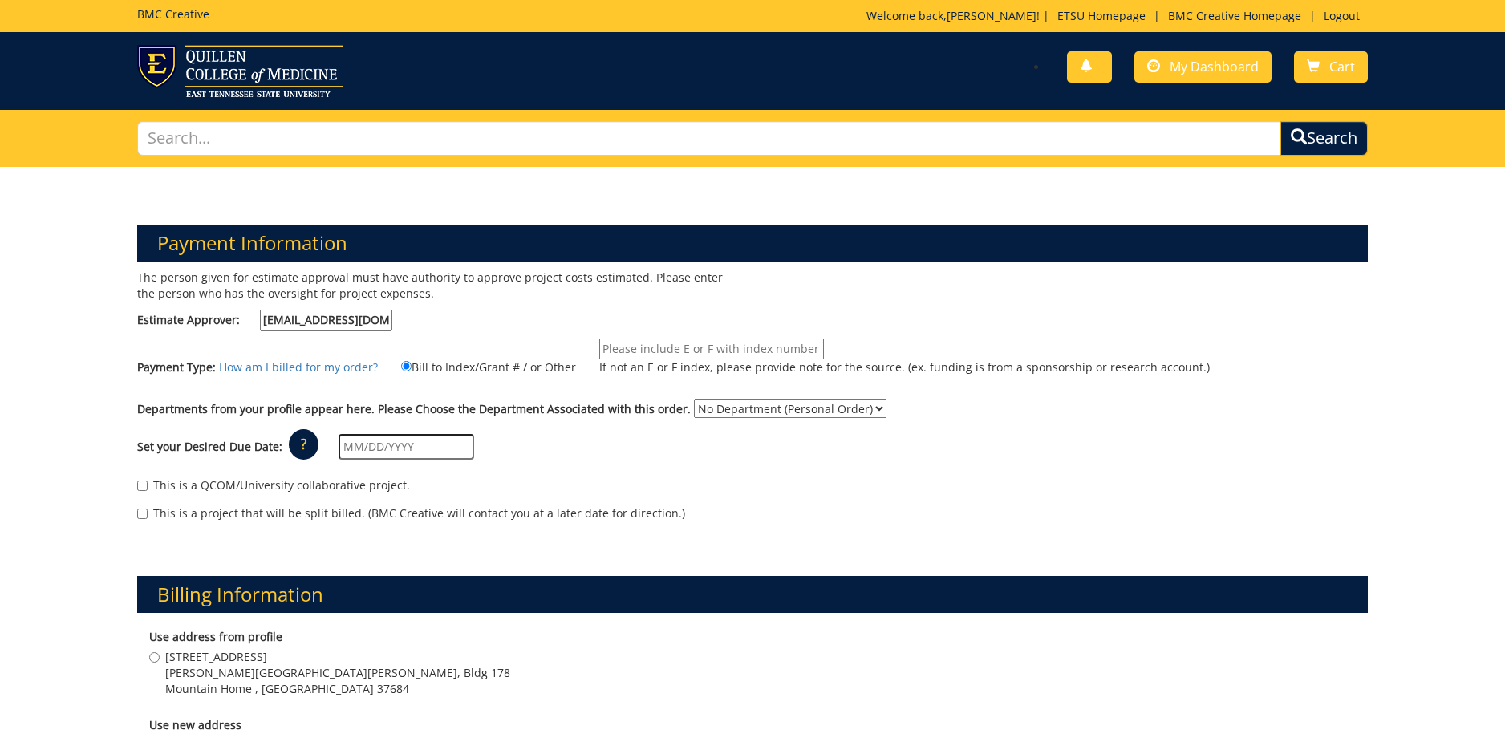
click at [660, 354] on input "If not an E or F index, please provide note for the source. (ex. funding is fro…" at bounding box center [711, 349] width 225 height 21
type input "31140"
click at [782, 410] on select "No Department (Personal Order) Academic Affairs COM" at bounding box center [790, 409] width 193 height 18
select select "2"
click at [694, 400] on select "No Department (Personal Order) Academic Affairs COM" at bounding box center [790, 409] width 193 height 18
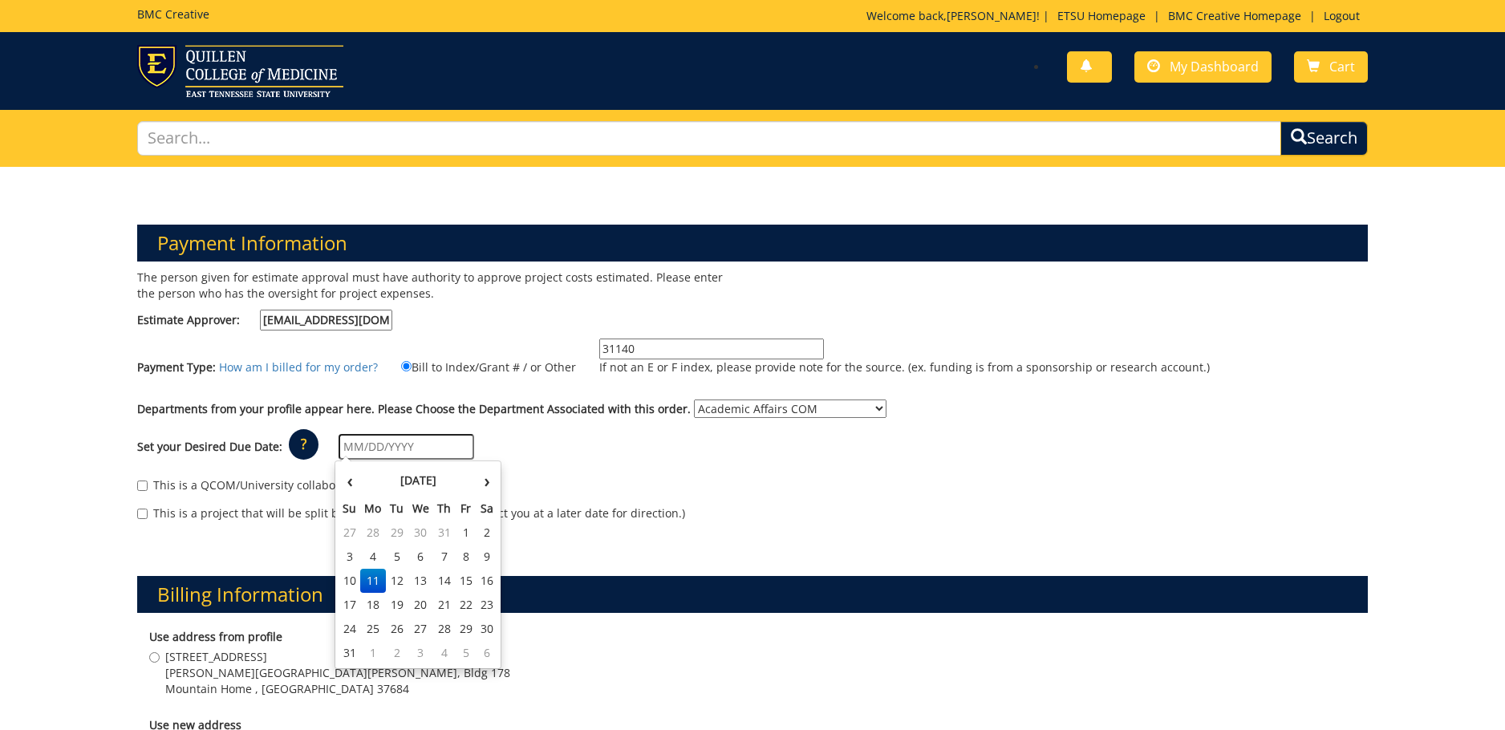
click at [383, 444] on input "text" at bounding box center [407, 447] width 136 height 26
click at [372, 580] on td "11" at bounding box center [373, 581] width 26 height 24
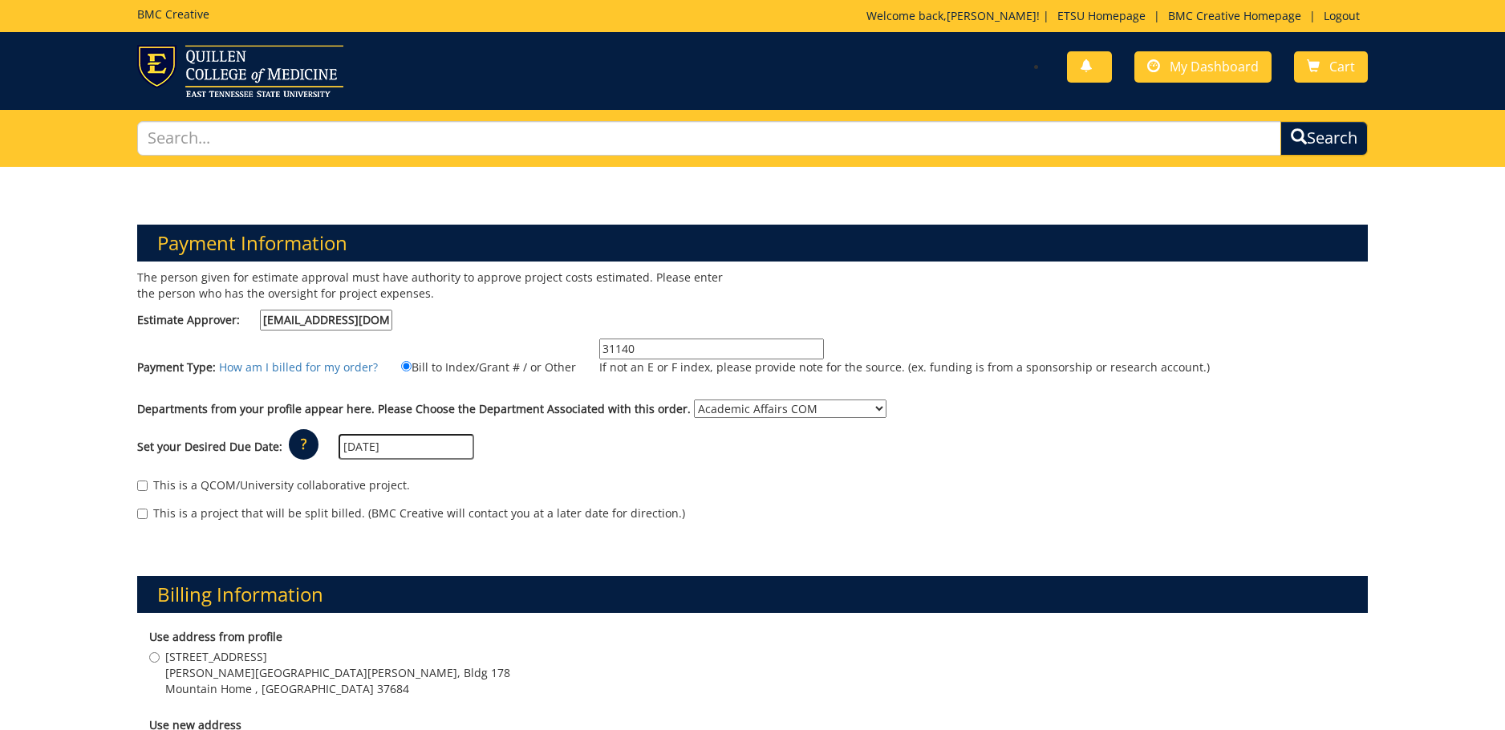
click at [400, 444] on input "08/11/2025" at bounding box center [407, 447] width 136 height 26
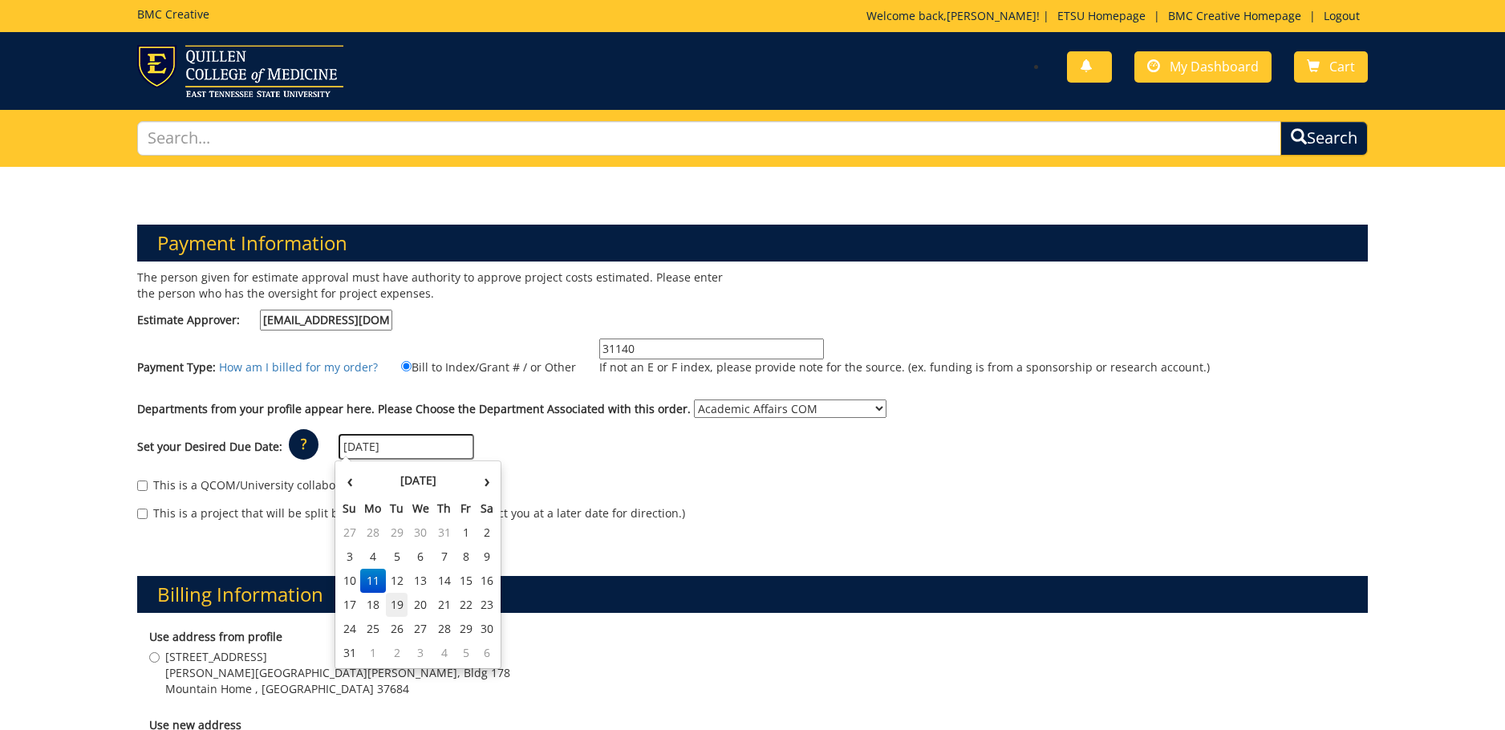
click at [403, 604] on td "19" at bounding box center [397, 605] width 22 height 24
type input "[DATE]"
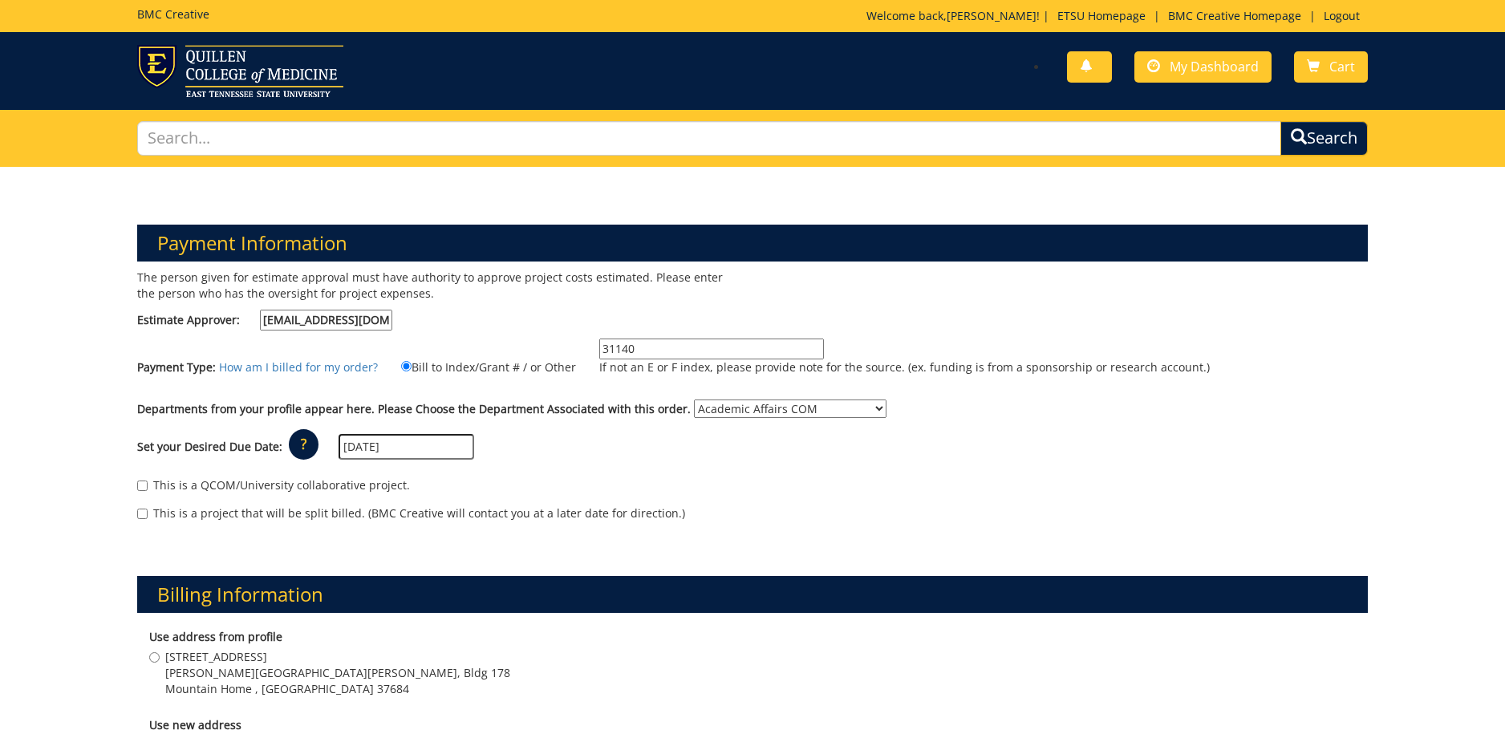
scroll to position [241, 0]
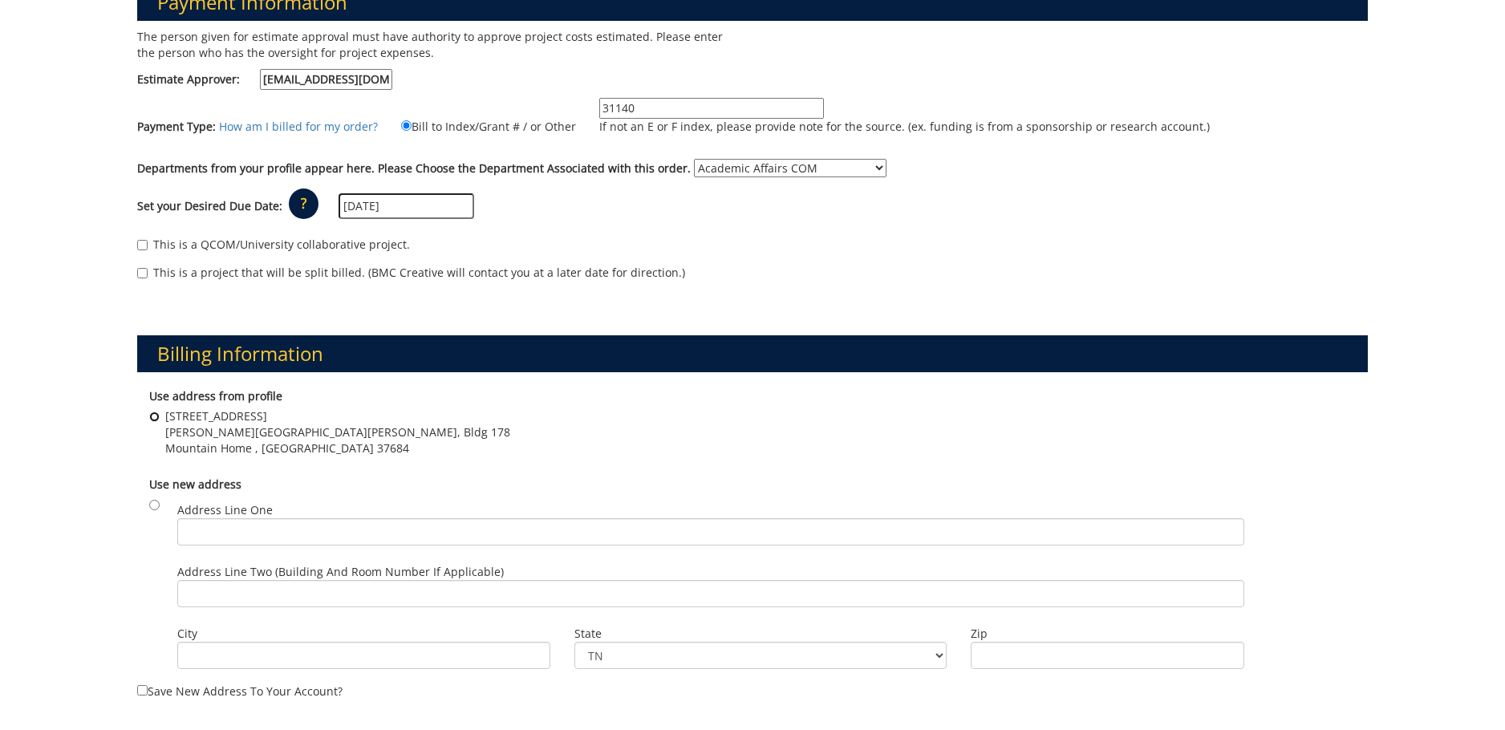
click at [151, 413] on input "178 Maple Ave Stanton-Gerber Hall, Bldg 178 Mountain Home , TN 37684" at bounding box center [154, 417] width 10 height 10
radio input "true"
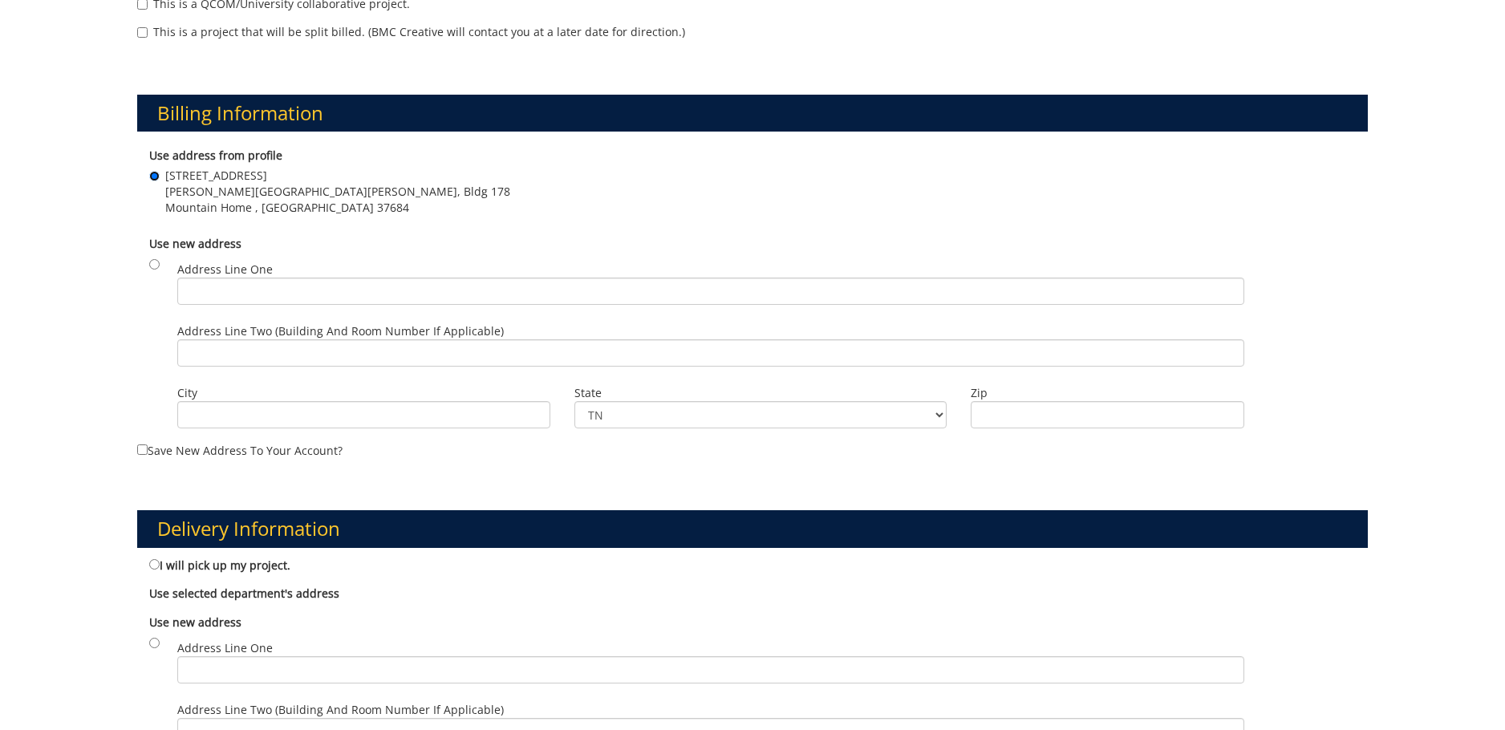
scroll to position [642, 0]
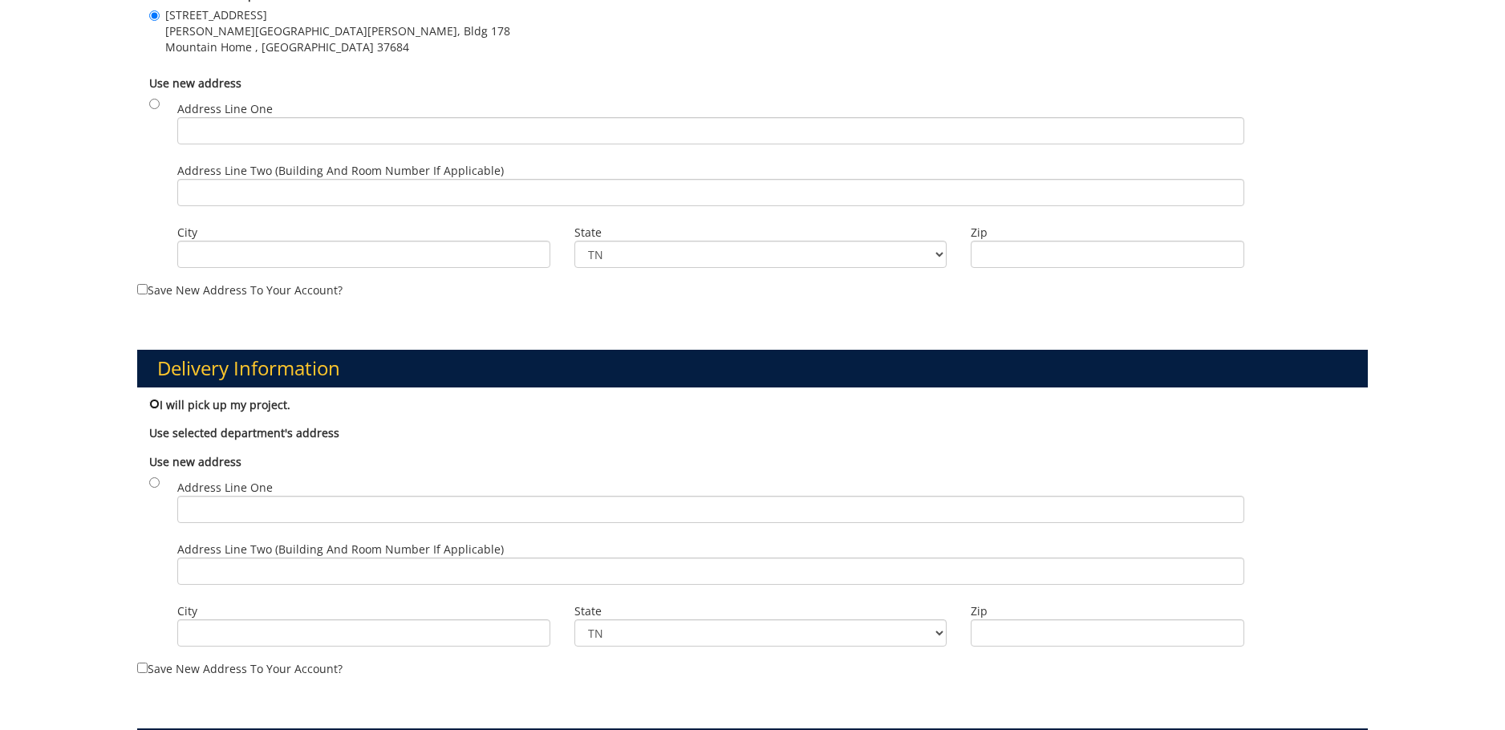
click at [151, 404] on input "I will pick up my project." at bounding box center [154, 404] width 10 height 10
radio input "true"
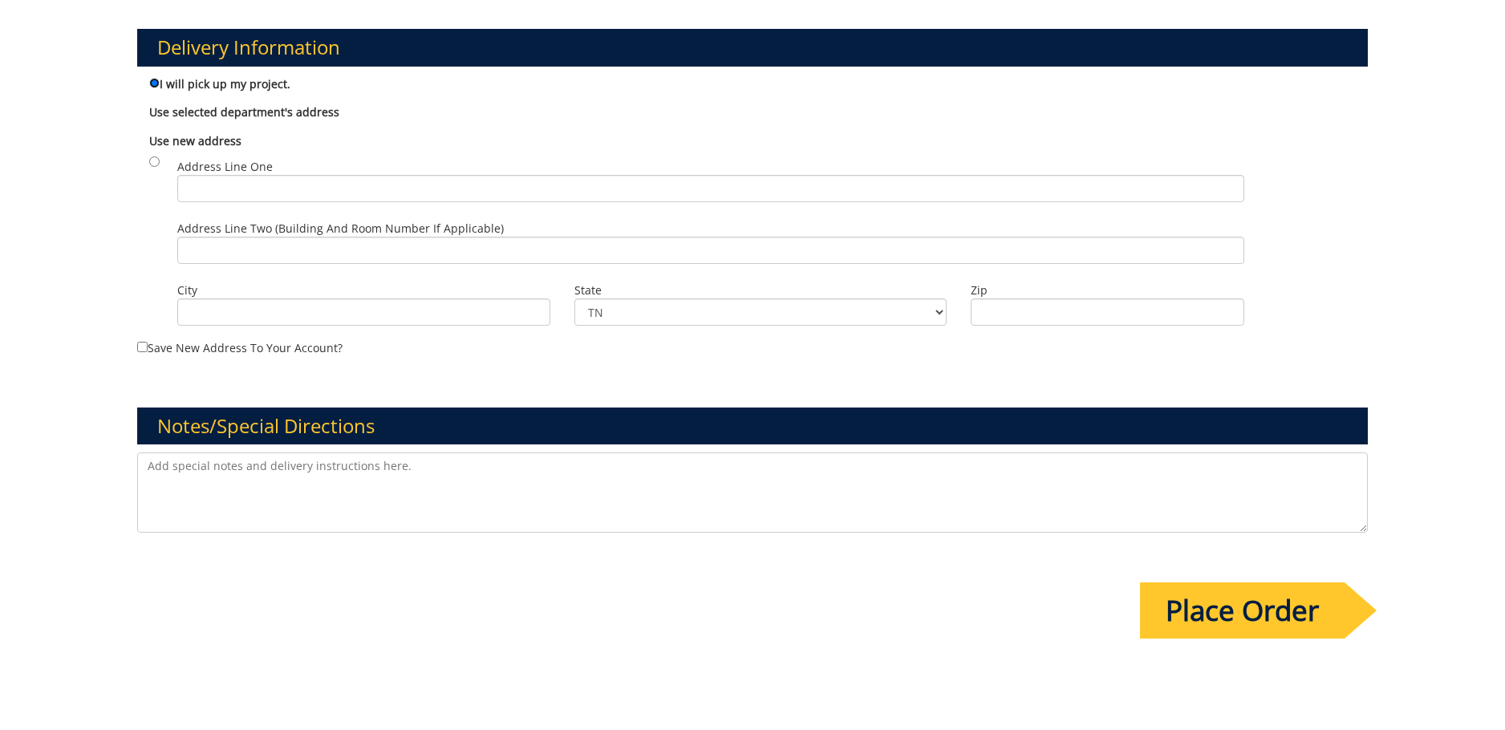
scroll to position [1094, 0]
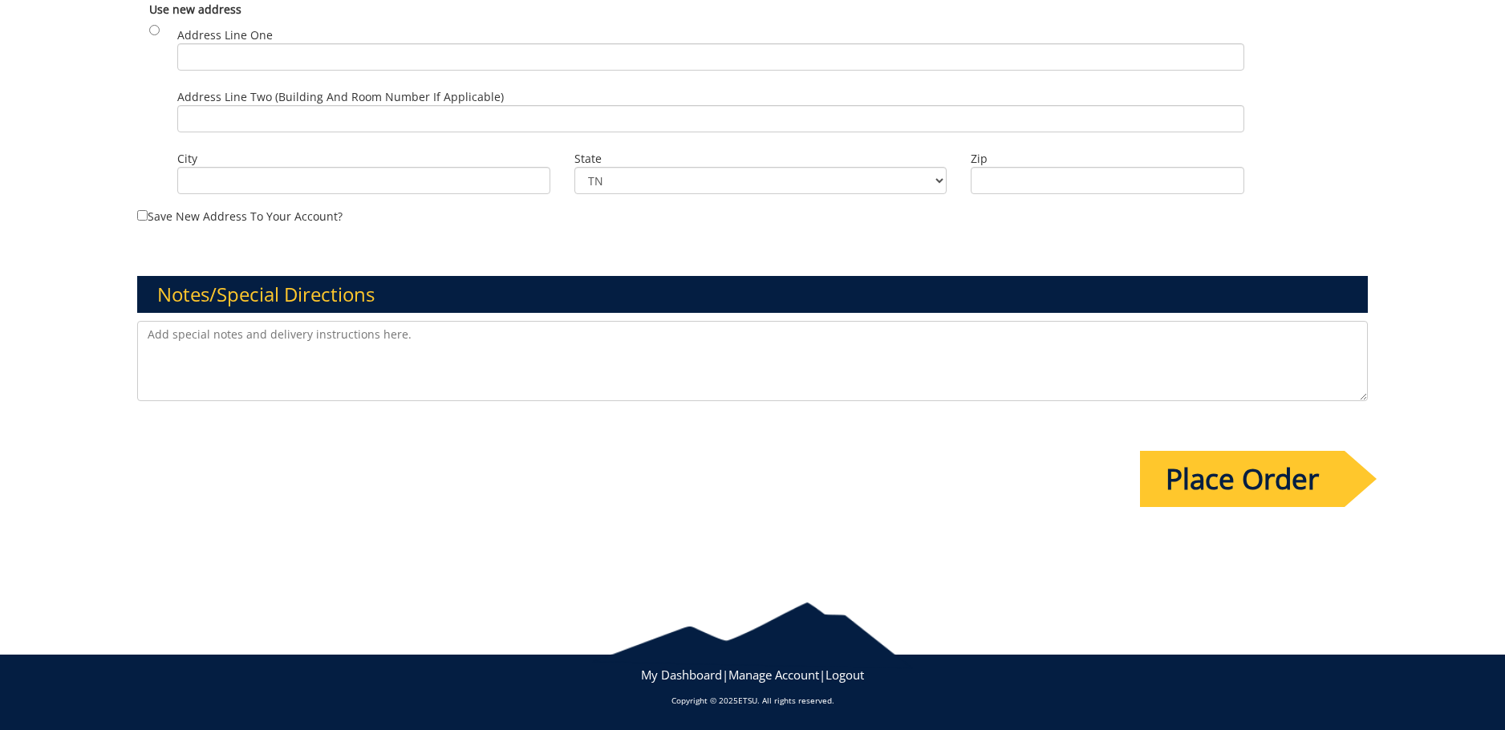
click at [247, 339] on textarea at bounding box center [752, 361] width 1230 height 80
click at [189, 335] on textarea "Training is scheduled from 9:30-11:30" at bounding box center [752, 361] width 1230 height 80
drag, startPoint x: 442, startPoint y: 337, endPoint x: 989, endPoint y: 637, distance: 623.4
click at [447, 338] on textarea "Training on 8/19/25 is scheduled from 9:30-11:30; will plan to bring SPs over a…" at bounding box center [752, 361] width 1230 height 80
type textarea "Training on 8/19/25 is scheduled from 9:30-11:30; will plan to bring SPs over a…"
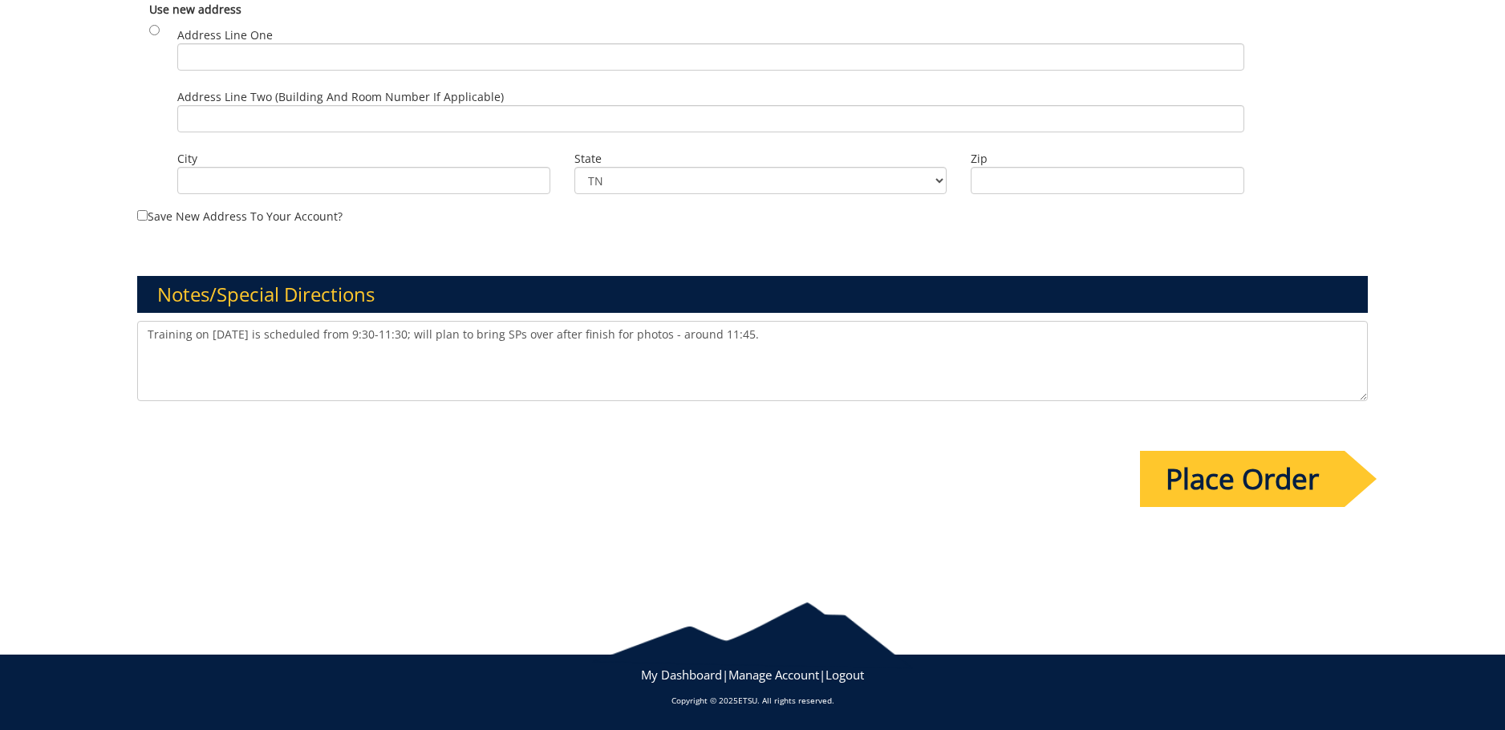
click at [1232, 470] on input "Place Order" at bounding box center [1242, 479] width 205 height 56
